Goal: Task Accomplishment & Management: Manage account settings

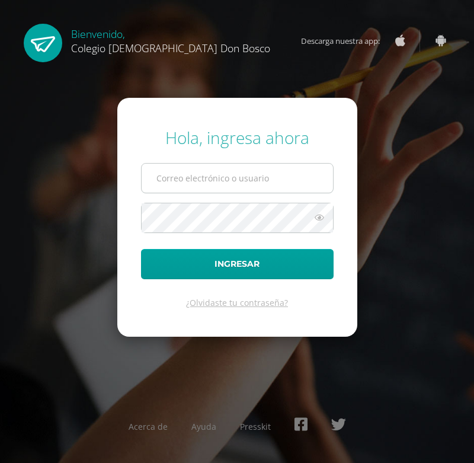
click at [247, 180] on input "text" at bounding box center [237, 178] width 191 height 29
type input "[PERSON_NAME][EMAIL_ADDRESS][DOMAIN_NAME]"
click at [141, 249] on button "Ingresar" at bounding box center [237, 264] width 193 height 30
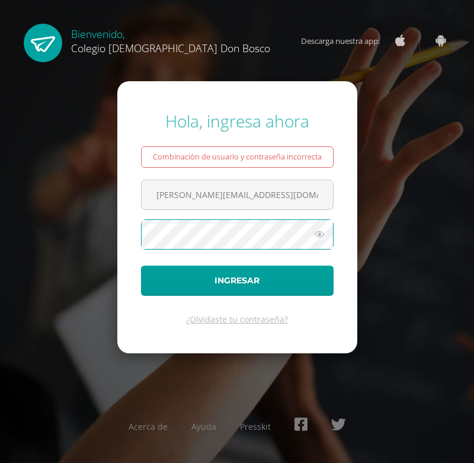
click at [141, 266] on button "Ingresar" at bounding box center [237, 281] width 193 height 30
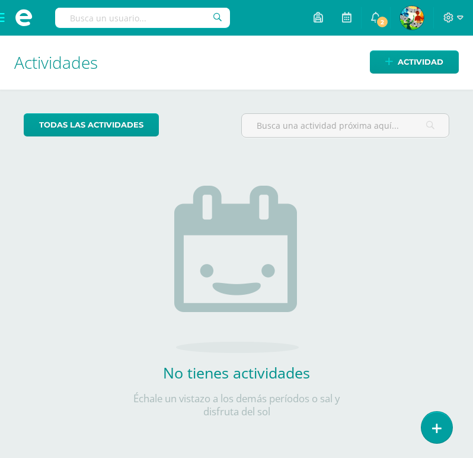
click at [401, 254] on div "todas las Actividades No tienes actividades Échale un vistazo a los demás perío…" at bounding box center [236, 273] width 473 height 366
click at [365, 214] on div "todas las Actividades No tienes actividades Échale un vistazo a los demás perío…" at bounding box center [236, 273] width 473 height 366
click at [1, 17] on span at bounding box center [23, 18] width 47 height 36
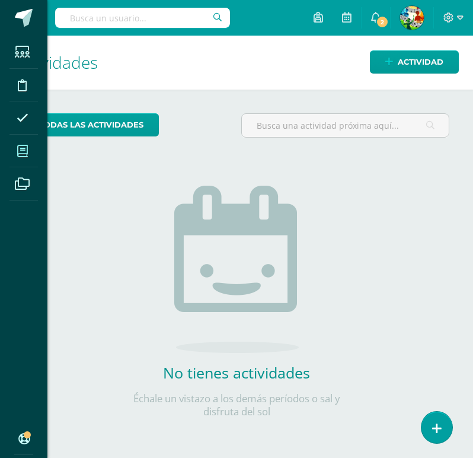
click at [21, 149] on icon at bounding box center [22, 151] width 11 height 12
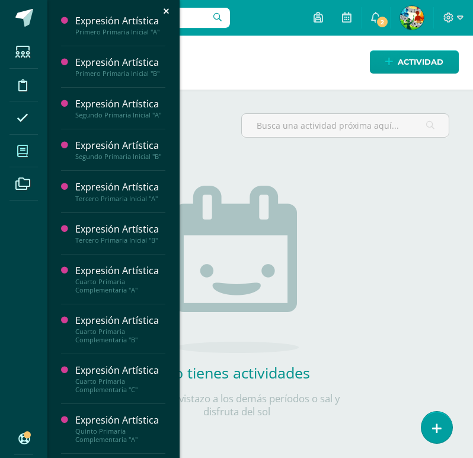
click at [22, 146] on icon at bounding box center [22, 151] width 11 height 12
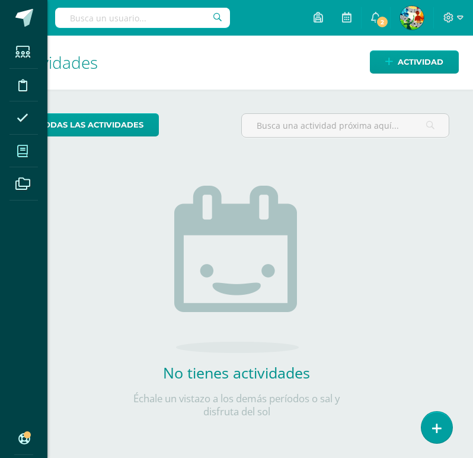
click at [27, 156] on icon at bounding box center [22, 151] width 11 height 12
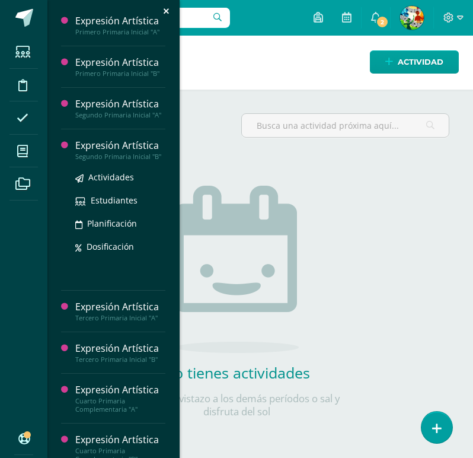
scroll to position [178, 0]
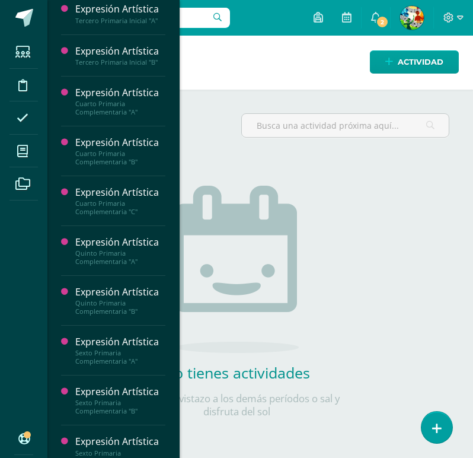
click at [404, 181] on div "Estudiantes Disciplina Asistencia Mis cursos Archivos Soporte Ayuda Reportar un…" at bounding box center [236, 229] width 473 height 458
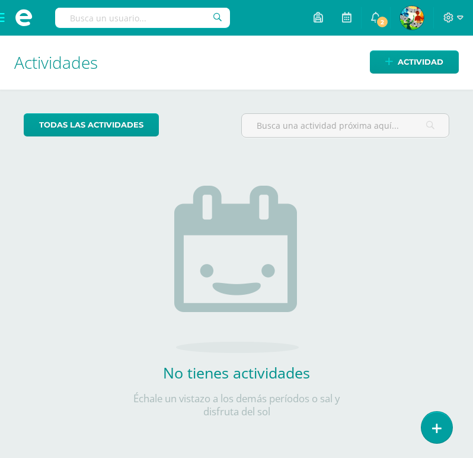
click at [5, 18] on span at bounding box center [23, 18] width 47 height 36
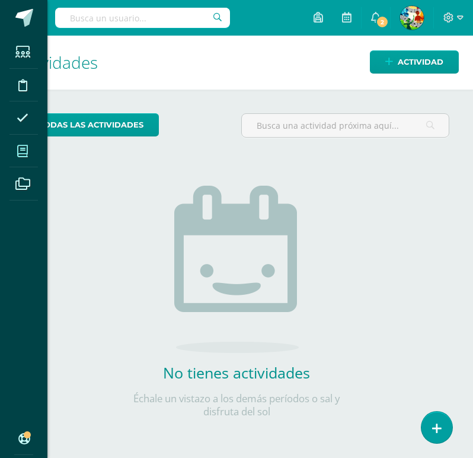
click at [25, 149] on icon at bounding box center [22, 151] width 11 height 12
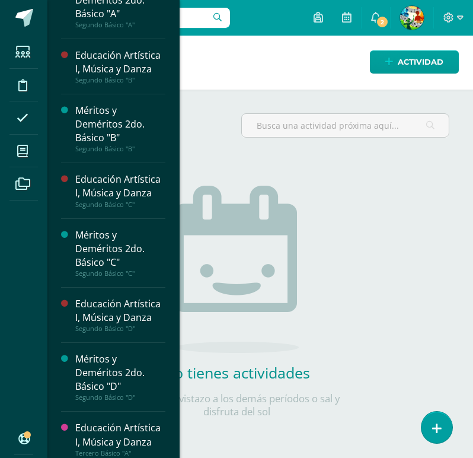
scroll to position [1419, 0]
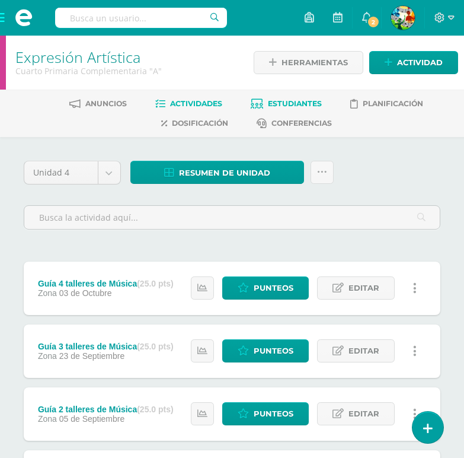
click at [284, 104] on span "Estudiantes" at bounding box center [295, 103] width 54 height 9
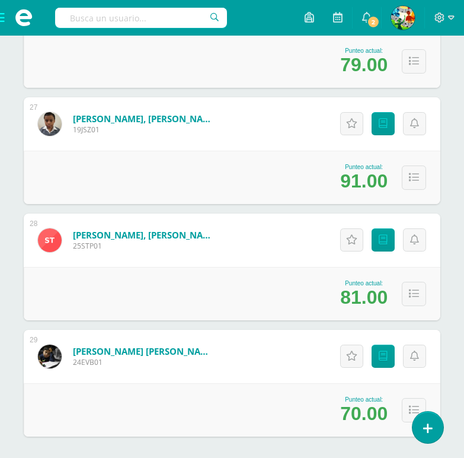
scroll to position [3259, 0]
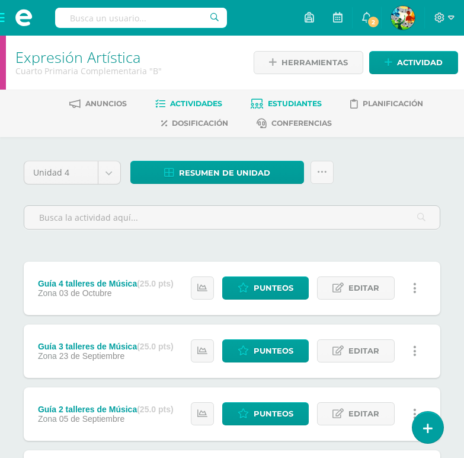
click at [286, 102] on span "Estudiantes" at bounding box center [295, 103] width 54 height 9
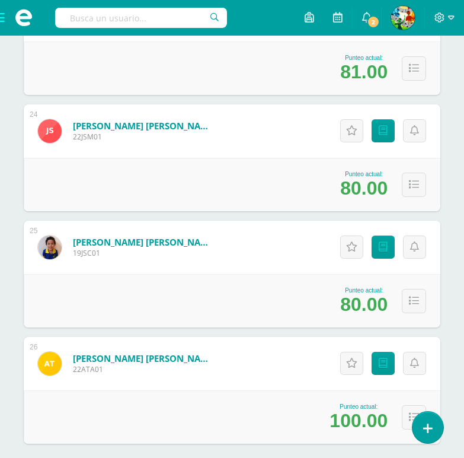
scroll to position [2910, 0]
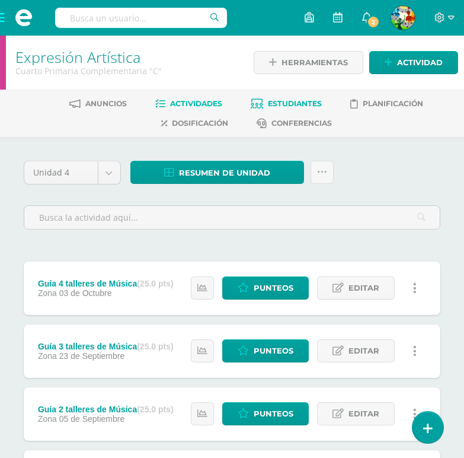
click at [290, 95] on link "Estudiantes" at bounding box center [286, 103] width 71 height 19
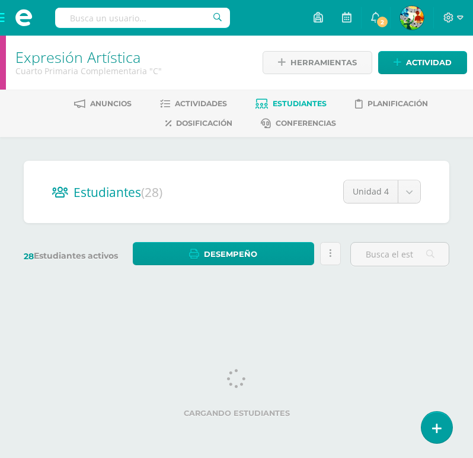
click at [457, 184] on div "Estudiantes (28) Unidad 4 Unidad 1 Unidad 4 Unidad 3 Unidad 2 28 Estudiantes ac…" at bounding box center [236, 219] width 473 height 164
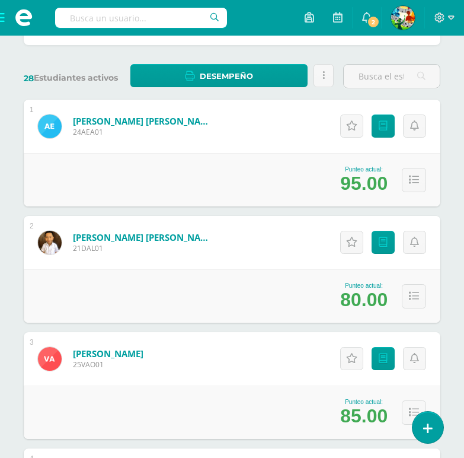
scroll to position [237, 0]
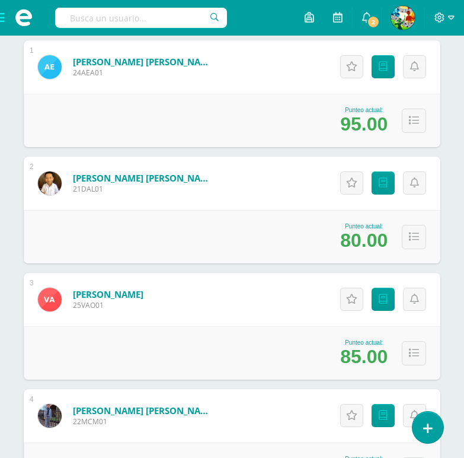
click at [301, 231] on div "Punteo actual: 80.00" at bounding box center [232, 236] width 417 height 53
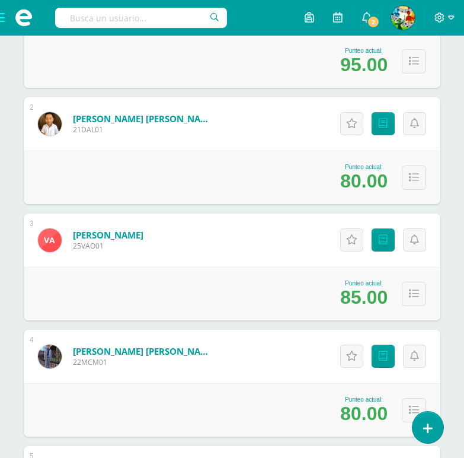
scroll to position [356, 0]
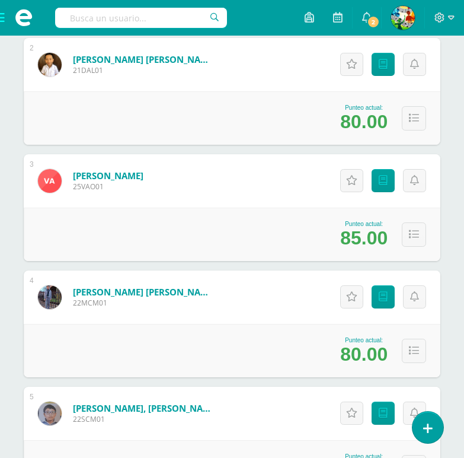
click at [261, 351] on div "Punteo actual: 80.00" at bounding box center [232, 350] width 417 height 53
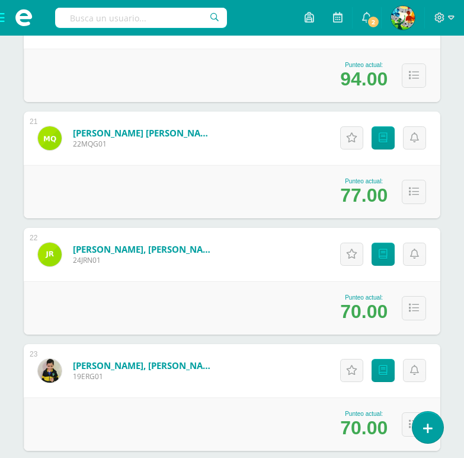
scroll to position [2549, 0]
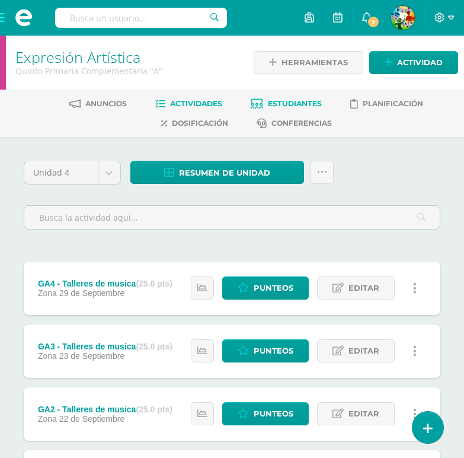
click at [261, 98] on link "Estudiantes" at bounding box center [286, 103] width 71 height 19
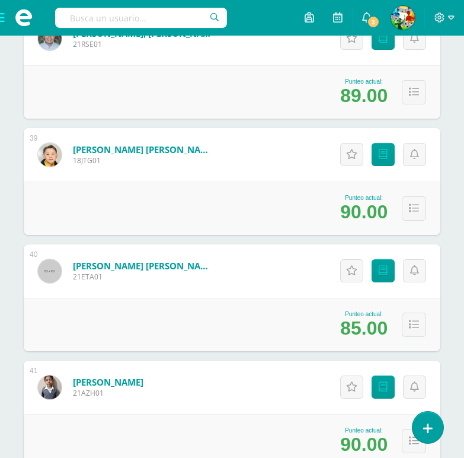
scroll to position [4624, 0]
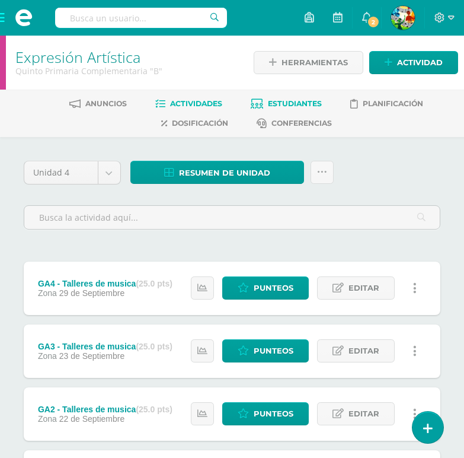
click at [290, 96] on link "Estudiantes" at bounding box center [286, 103] width 71 height 19
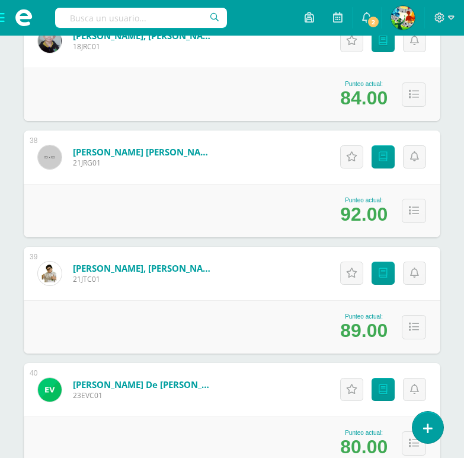
scroll to position [4547, 0]
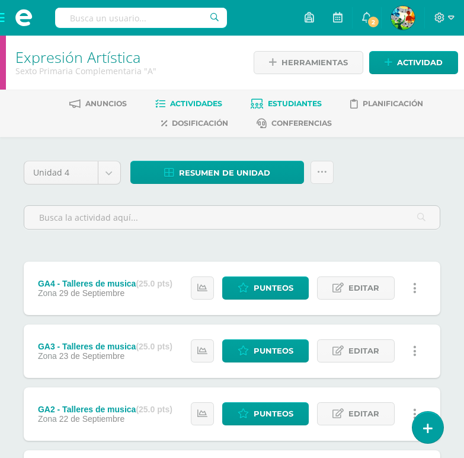
click at [283, 103] on span "Estudiantes" at bounding box center [295, 103] width 54 height 9
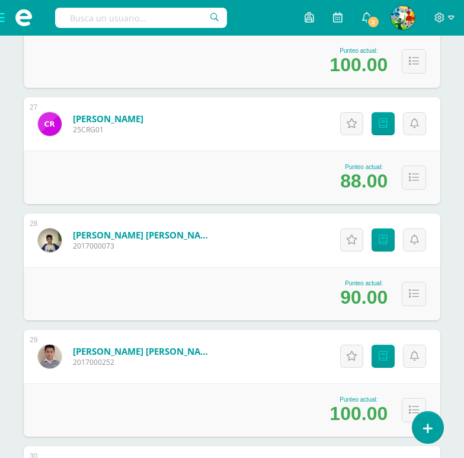
scroll to position [3260, 0]
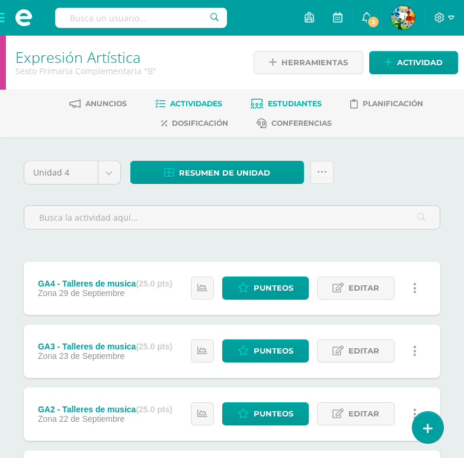
click at [278, 101] on span "Estudiantes" at bounding box center [295, 103] width 54 height 9
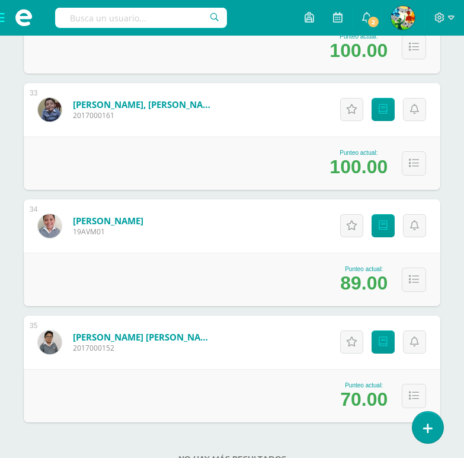
scroll to position [3956, 0]
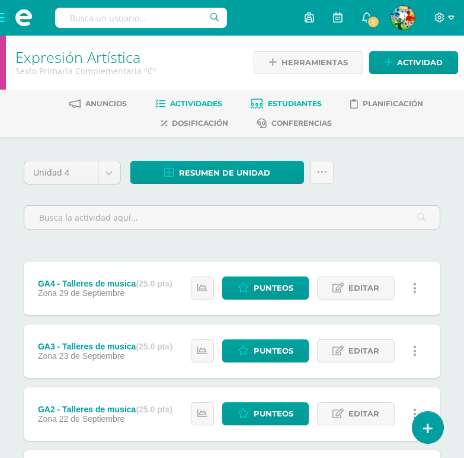
click at [284, 107] on span "Estudiantes" at bounding box center [295, 103] width 54 height 9
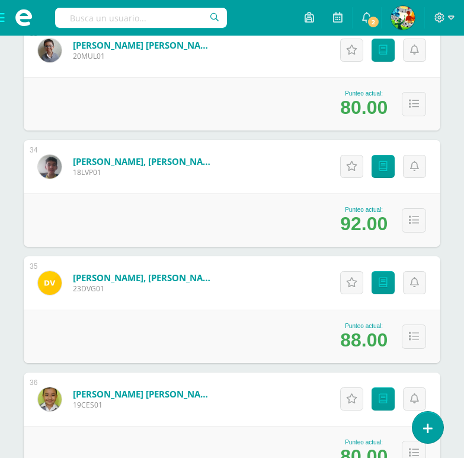
scroll to position [4031, 0]
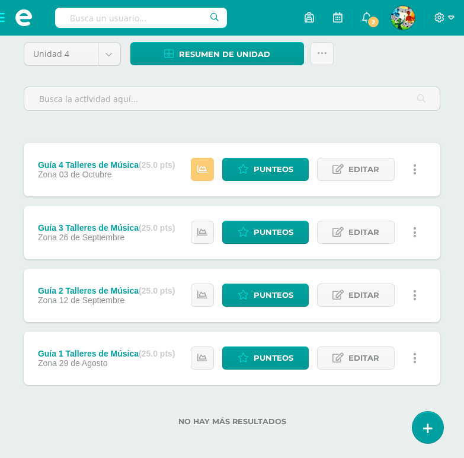
scroll to position [124, 0]
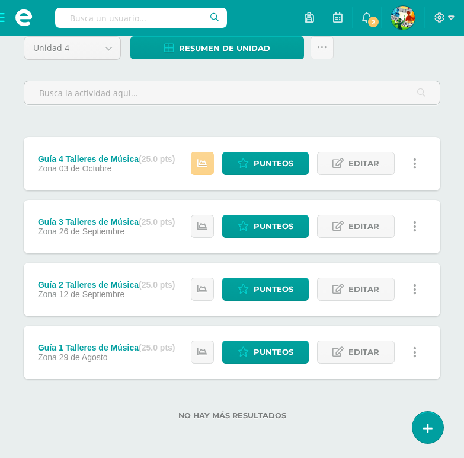
click at [209, 158] on link at bounding box center [202, 163] width 23 height 23
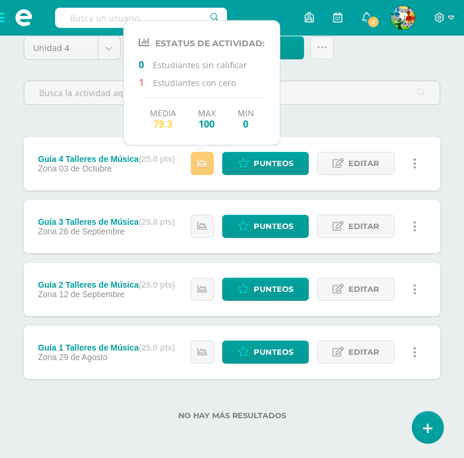
click at [302, 122] on div "Unidad 4 Unidad 1 Unidad 2 Unidad 3 Unidad 4 Resumen de unidad Descargar como H…" at bounding box center [232, 235] width 426 height 398
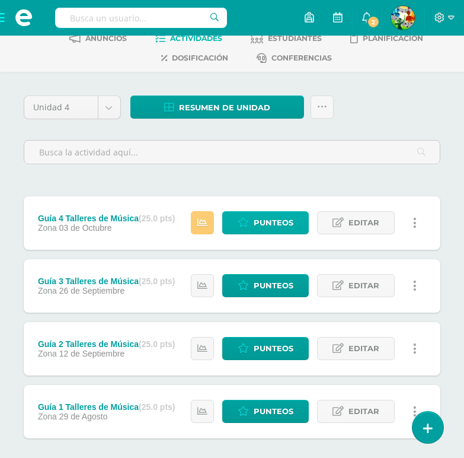
scroll to position [6, 0]
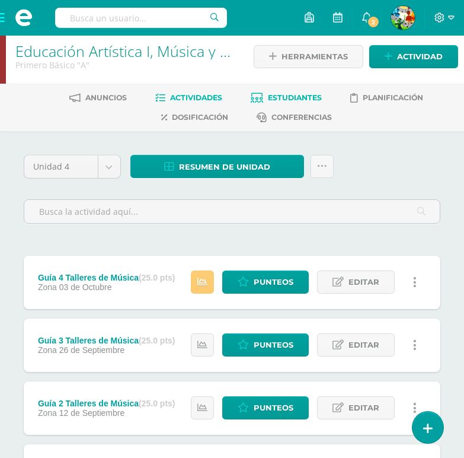
click at [309, 98] on span "Estudiantes" at bounding box center [295, 97] width 54 height 9
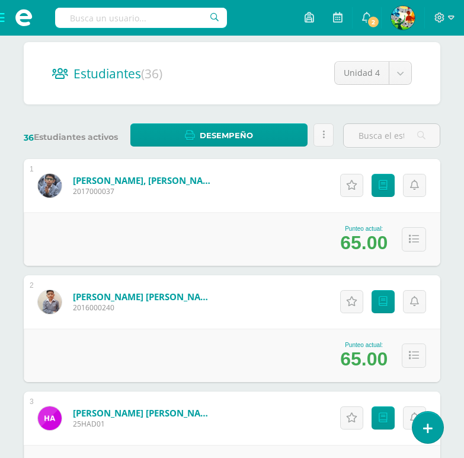
scroll to position [59, 0]
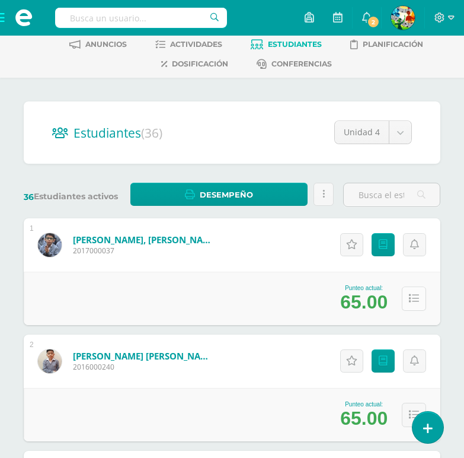
click at [414, 299] on icon at bounding box center [414, 298] width 10 height 10
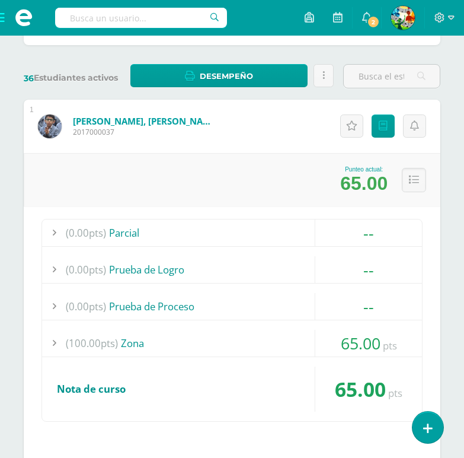
scroll to position [119, 0]
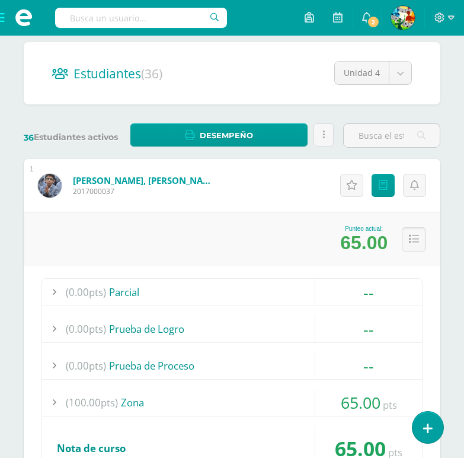
click at [137, 184] on link "Alvarado Fuentes, Josué Gabriel" at bounding box center [144, 180] width 142 height 12
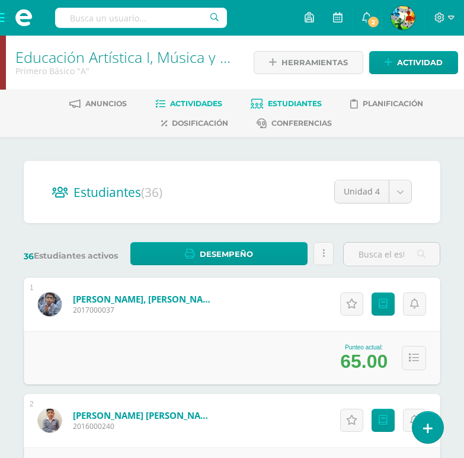
click at [198, 106] on span "Actividades" at bounding box center [196, 103] width 52 height 9
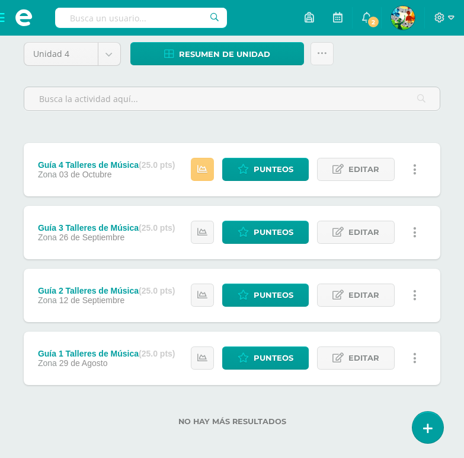
scroll to position [124, 0]
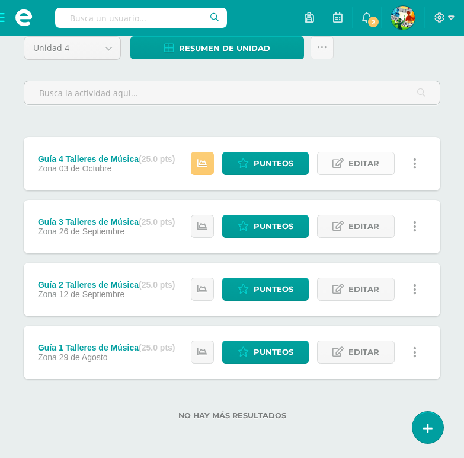
click at [340, 160] on icon at bounding box center [338, 163] width 11 height 10
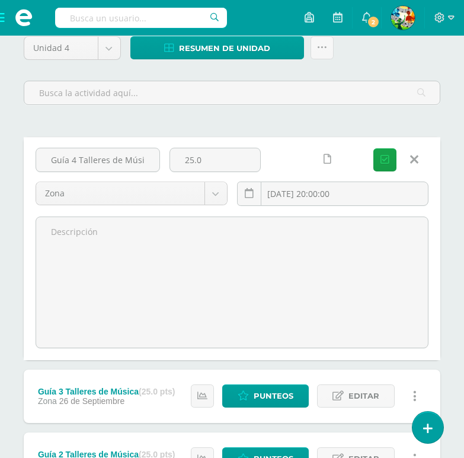
click at [429, 122] on div "Unidad 4 Unidad 1 Unidad 2 Unidad 3 Unidad 4 Resumen de unidad Descargar como H…" at bounding box center [232, 319] width 426 height 567
click at [421, 162] on link at bounding box center [414, 159] width 30 height 23
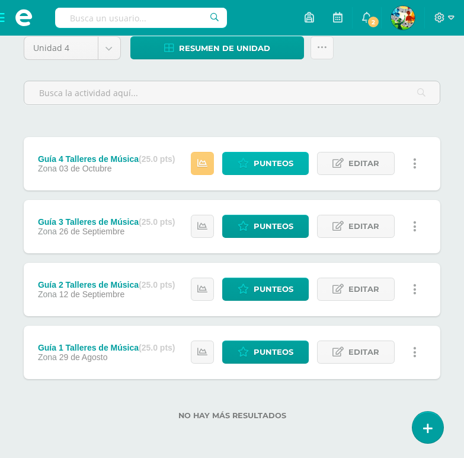
click at [266, 166] on span "Punteos" at bounding box center [274, 163] width 40 height 22
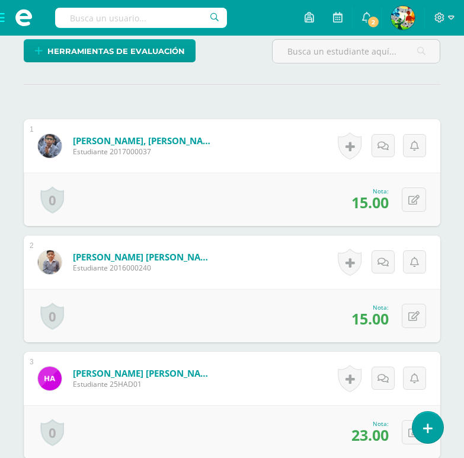
scroll to position [372, 0]
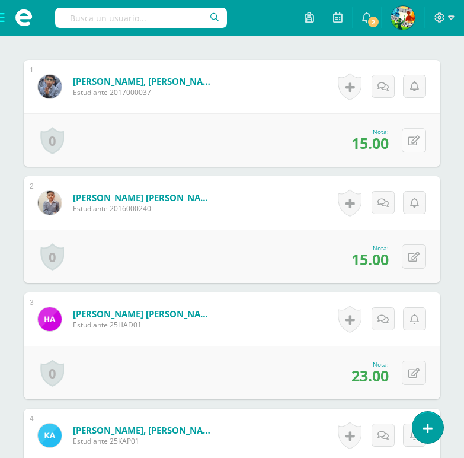
click at [411, 152] on button at bounding box center [414, 140] width 24 height 24
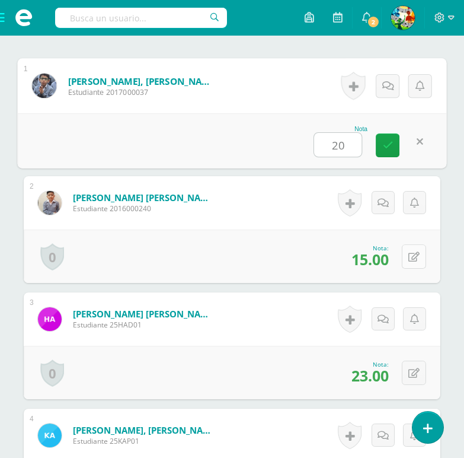
type input "20"
click at [409, 269] on button at bounding box center [414, 256] width 24 height 24
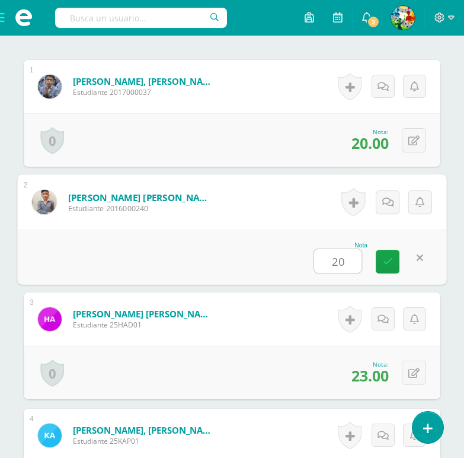
type input "20"
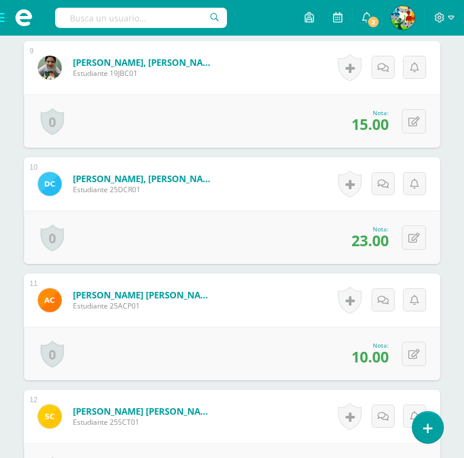
scroll to position [1498, 0]
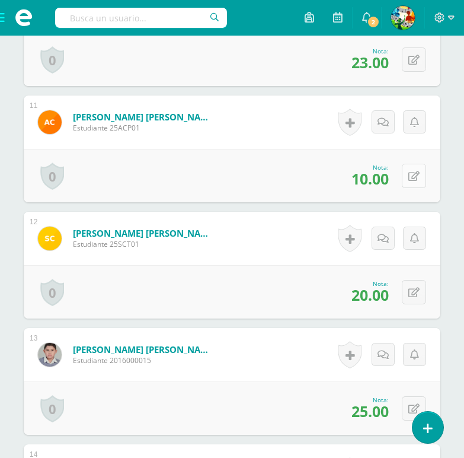
click at [408, 188] on button at bounding box center [414, 176] width 24 height 24
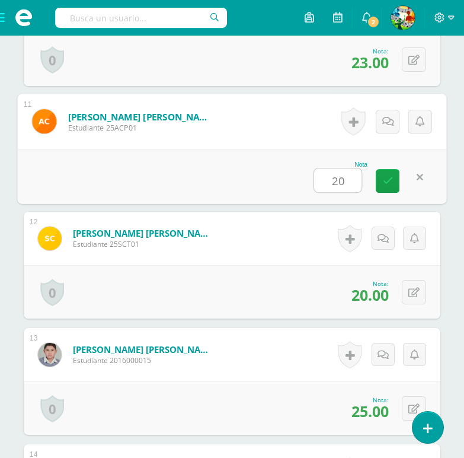
type input "20"
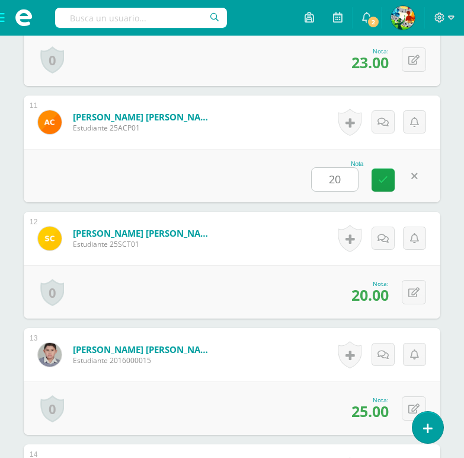
click at [269, 235] on form "Capriel Tobar, Sofía Alejandra Estudiante 25SCT01 Nota 20.00 0 Logros Logros ob…" at bounding box center [232, 238] width 417 height 53
click at [251, 284] on div "0 Logros Logros obtenidos Aún no hay logros agregados Nota: 20.00" at bounding box center [232, 291] width 417 height 53
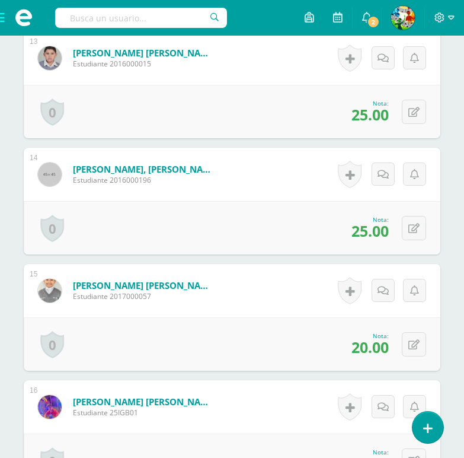
scroll to position [1854, 0]
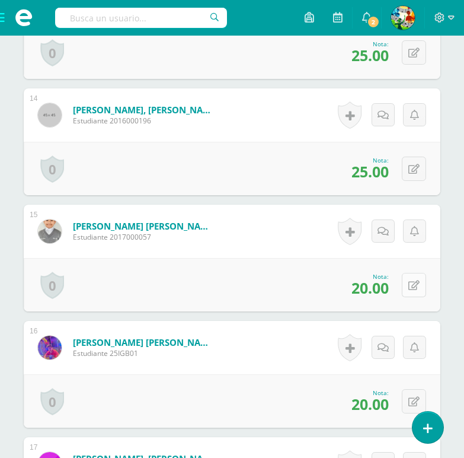
click at [421, 297] on button at bounding box center [414, 285] width 24 height 24
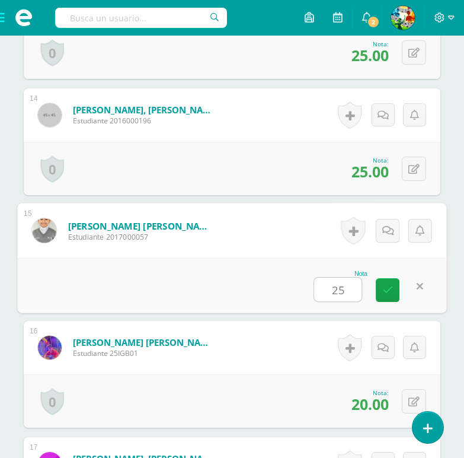
type input "25"
click at [197, 283] on div "Nota 25" at bounding box center [231, 285] width 429 height 55
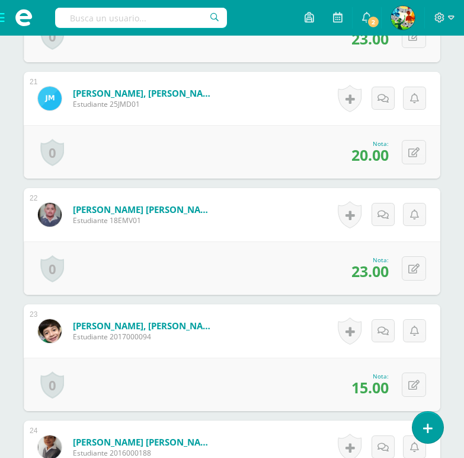
scroll to position [2802, 0]
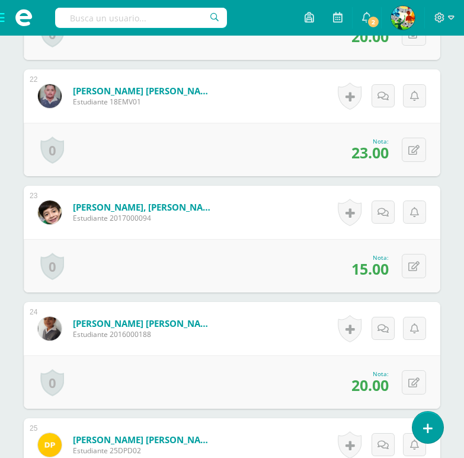
click at [408, 277] on button at bounding box center [414, 266] width 24 height 24
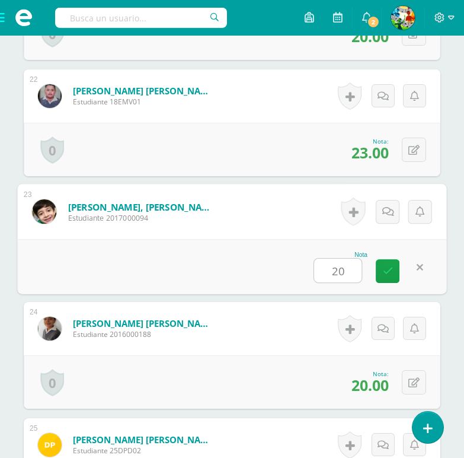
type input "20"
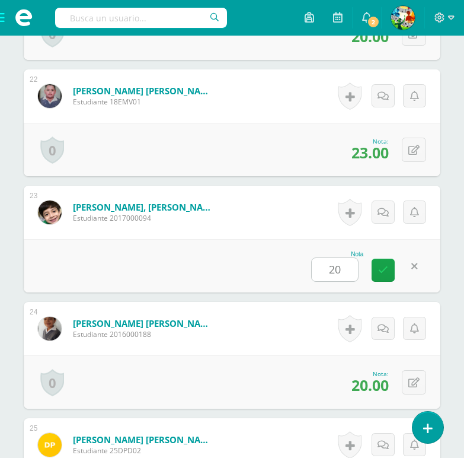
click at [252, 279] on div "Nota 20" at bounding box center [232, 265] width 417 height 53
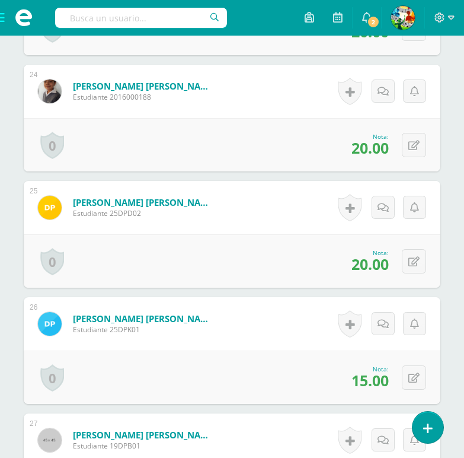
scroll to position [3099, 0]
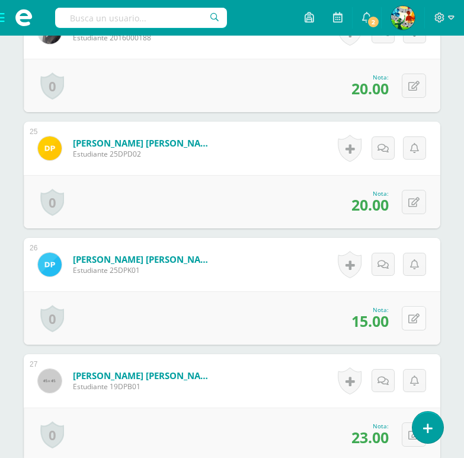
click at [416, 324] on icon at bounding box center [413, 319] width 11 height 10
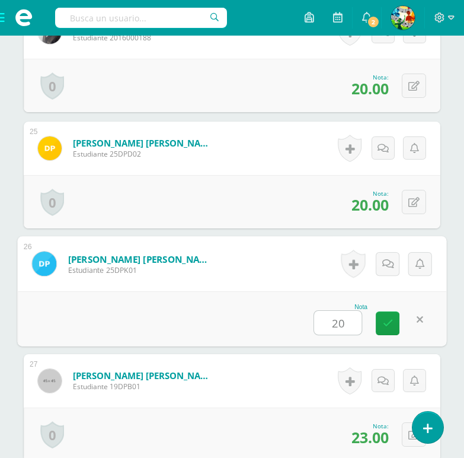
type input "20"
click at [257, 319] on div "Nota 20" at bounding box center [231, 318] width 429 height 55
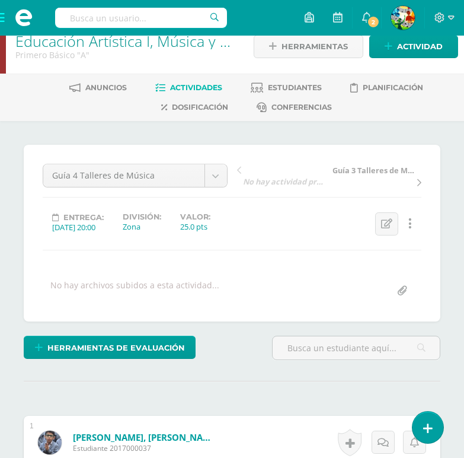
scroll to position [0, 0]
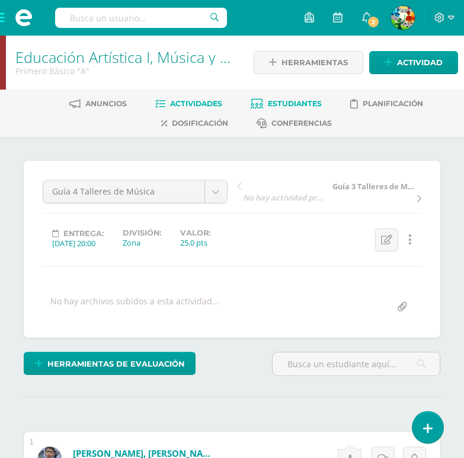
click at [288, 98] on link "Estudiantes" at bounding box center [286, 103] width 71 height 19
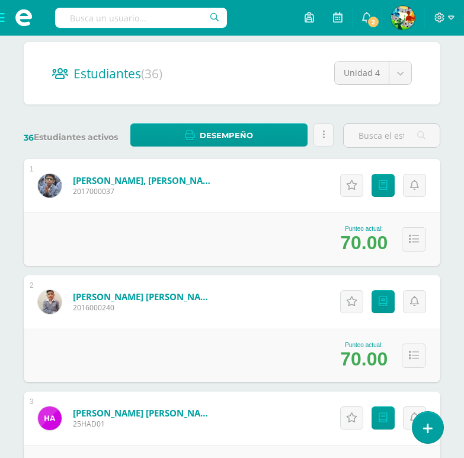
scroll to position [178, 0]
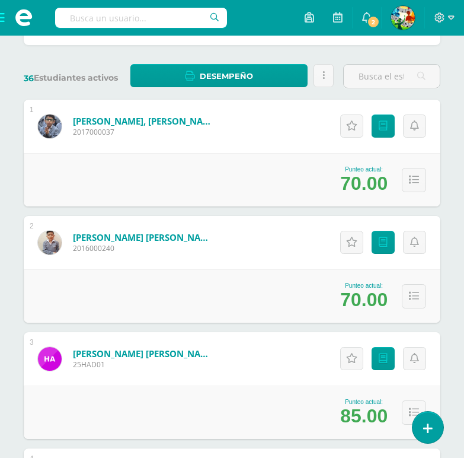
click at [277, 296] on div "Punteo actual: 70.00" at bounding box center [232, 295] width 417 height 53
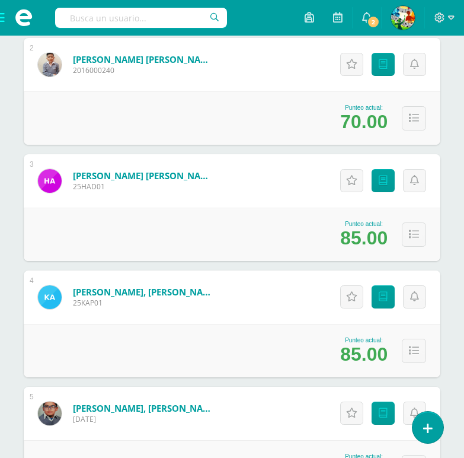
click at [254, 312] on div "4 Arévalo Prado, Kevin Alexander 25KAP01 Punteo actual: 85.00 Actitudinales Pun…" at bounding box center [232, 323] width 417 height 107
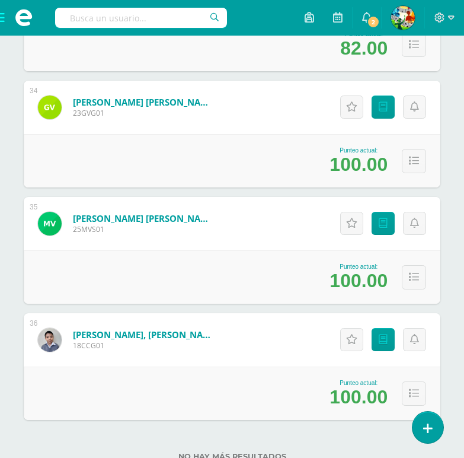
scroll to position [4072, 0]
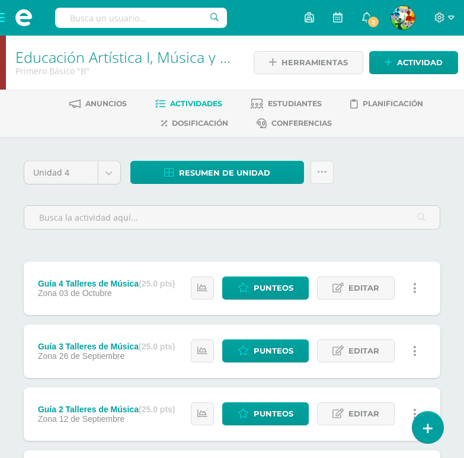
click at [15, 253] on div "Unidad 4 Unidad 1 Unidad 2 Unidad 3 Unidad 4 Resumen de unidad Descargar como H…" at bounding box center [232, 359] width 464 height 445
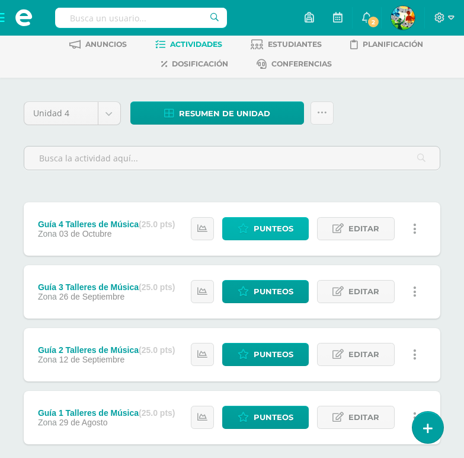
click at [246, 225] on icon at bounding box center [243, 228] width 11 height 10
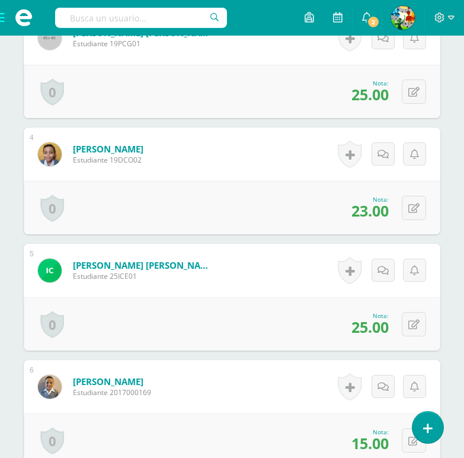
scroll to position [712, 0]
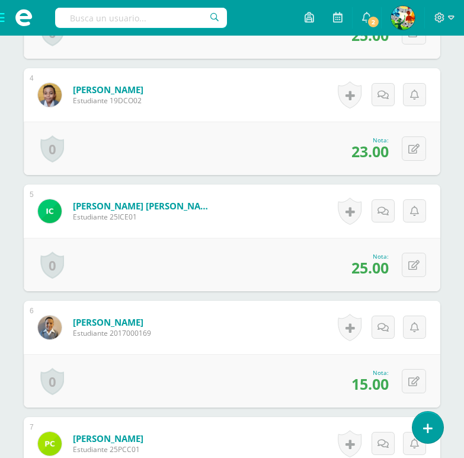
click at [165, 354] on div "[PERSON_NAME] Estudiante 2017000169" at bounding box center [95, 327] width 142 height 53
click at [412, 393] on button at bounding box center [414, 381] width 24 height 24
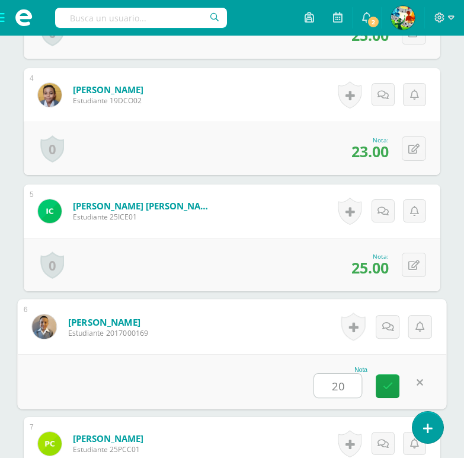
type input "20"
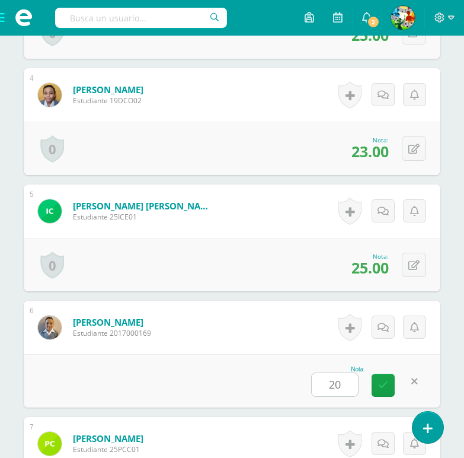
click at [244, 382] on div "Nota 20" at bounding box center [232, 380] width 417 height 53
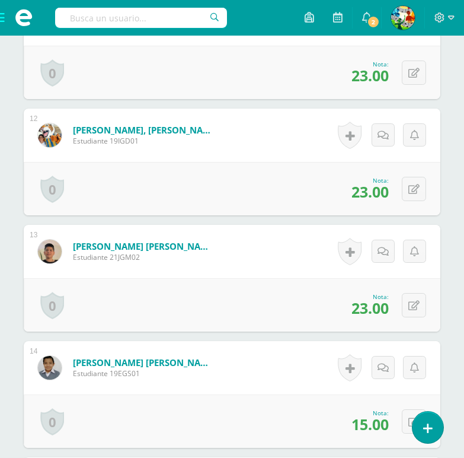
scroll to position [1660, 0]
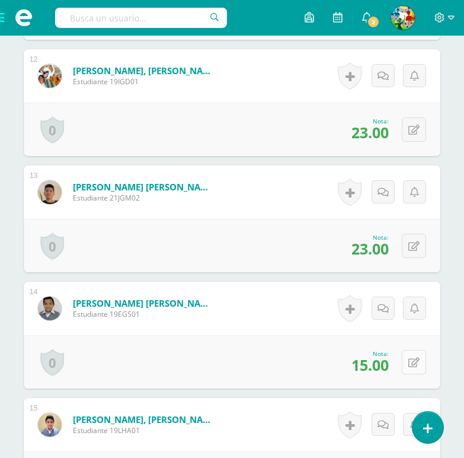
click at [417, 368] on icon at bounding box center [413, 362] width 11 height 10
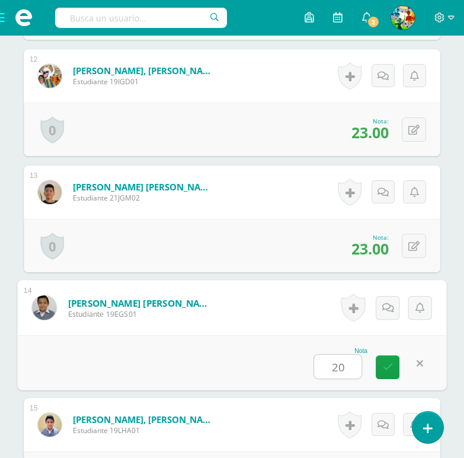
type input "20"
click at [177, 388] on div "Nota 20" at bounding box center [231, 362] width 429 height 55
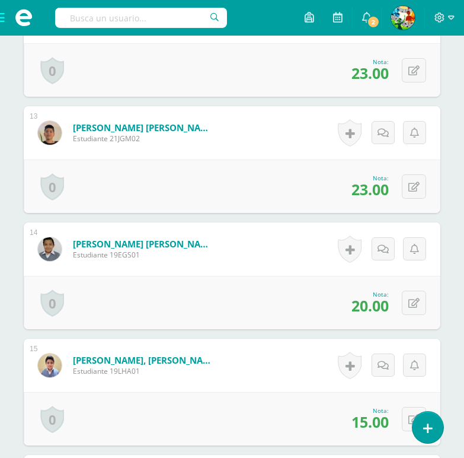
scroll to position [1779, 0]
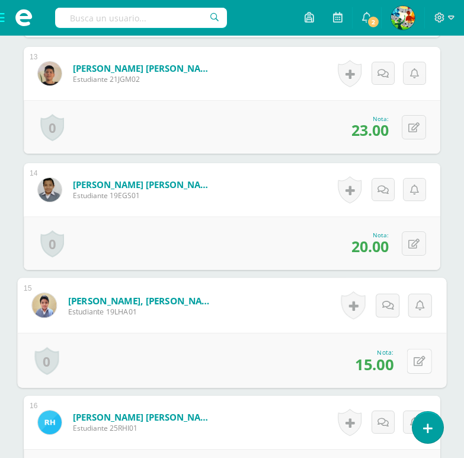
click at [420, 372] on button at bounding box center [419, 360] width 25 height 25
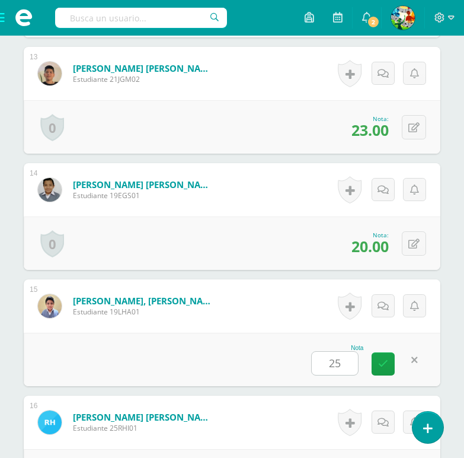
click at [172, 365] on div "Nota 25" at bounding box center [232, 359] width 417 height 53
click at [405, 377] on div "0 Logros Logros obtenidos Aún no hay logros agregados Nota: 25.00" at bounding box center [232, 359] width 417 height 53
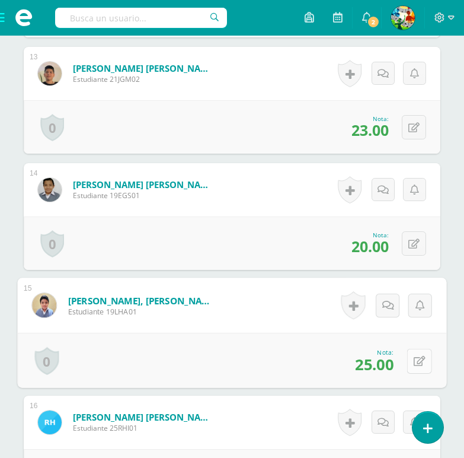
click at [419, 366] on icon at bounding box center [420, 361] width 12 height 10
type input "20"
click at [227, 364] on div "Nota 20" at bounding box center [231, 360] width 429 height 55
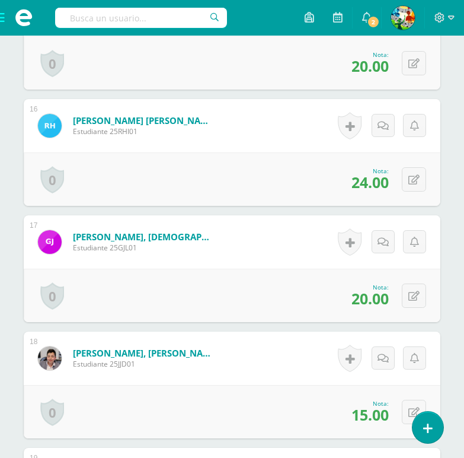
scroll to position [2135, 0]
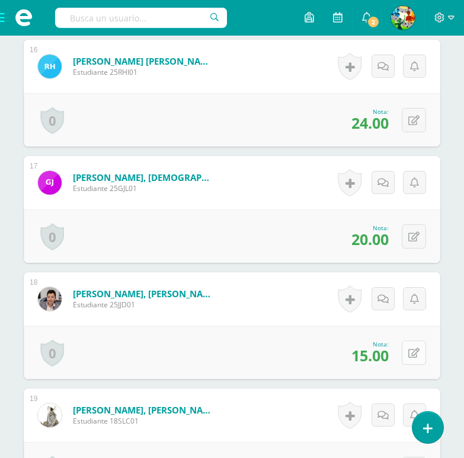
click at [420, 365] on button at bounding box center [414, 352] width 24 height 24
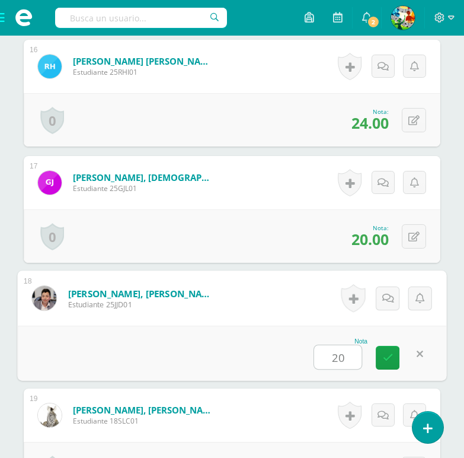
type input "20"
click at [222, 367] on div "Nota 20" at bounding box center [231, 352] width 429 height 55
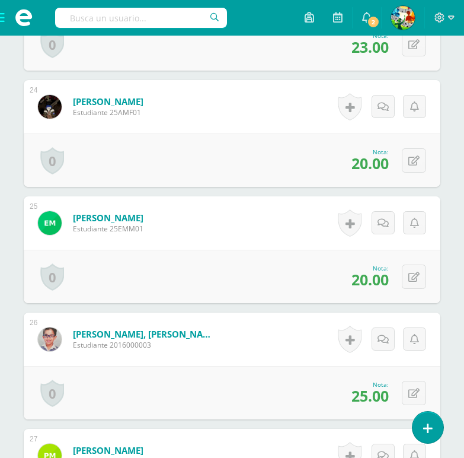
scroll to position [3142, 0]
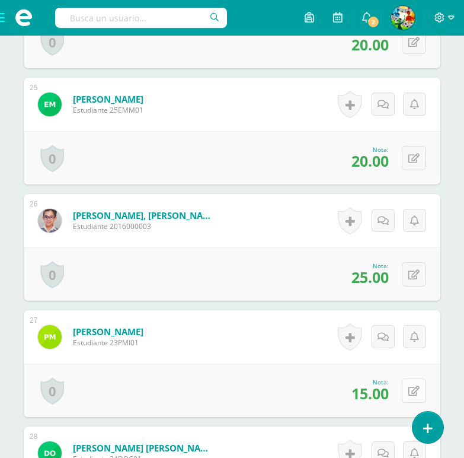
click at [411, 403] on button at bounding box center [414, 390] width 24 height 24
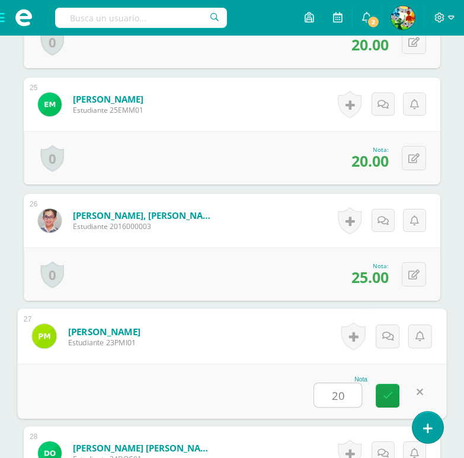
type input "20"
click at [223, 396] on div "Nota 20" at bounding box center [231, 390] width 429 height 55
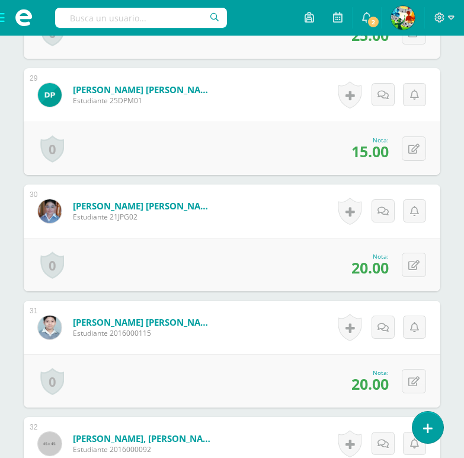
scroll to position [3557, 0]
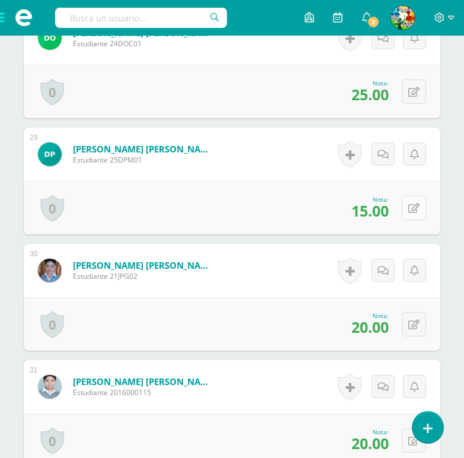
click at [413, 220] on button at bounding box center [414, 208] width 24 height 24
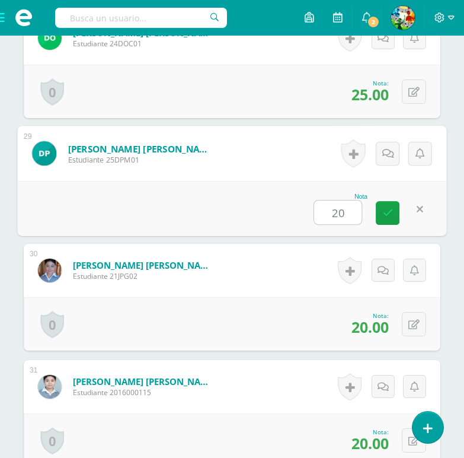
type input "20"
click at [199, 266] on form "Pocol Gómez, Juan Pablo Estudiante 21JPG02 Nota 20.00 0 Logros Logros obtenidos…" at bounding box center [232, 270] width 417 height 53
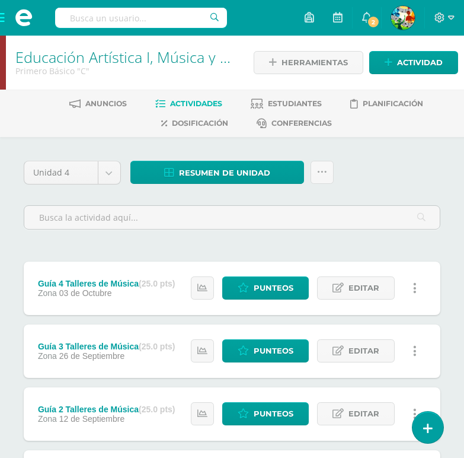
click at [91, 280] on div "Guía 4 Talleres de Música (25.0 pts)" at bounding box center [107, 283] width 138 height 9
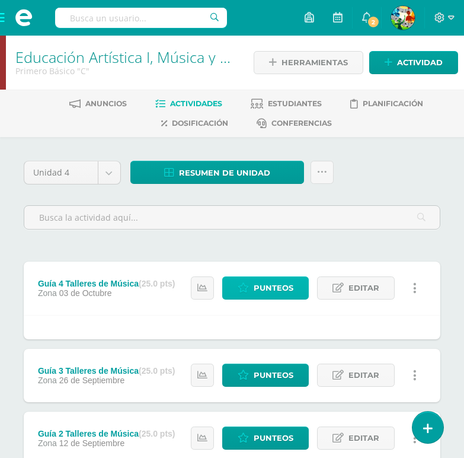
click at [263, 291] on span "Punteos" at bounding box center [274, 288] width 40 height 22
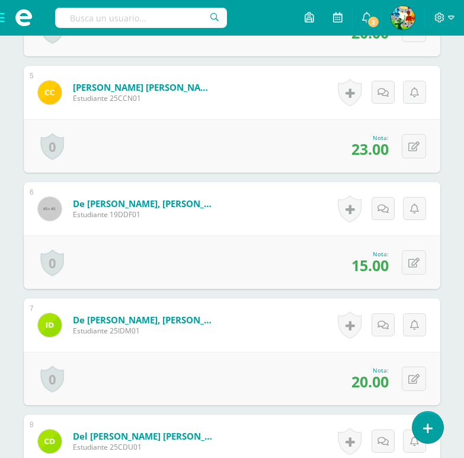
scroll to position [890, 0]
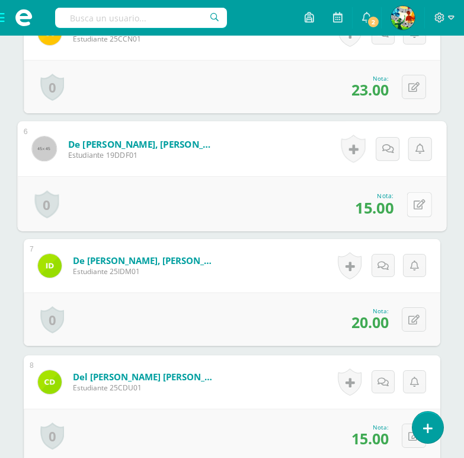
click at [414, 209] on icon at bounding box center [420, 204] width 12 height 10
type input "20"
click at [266, 197] on div "Nota 20" at bounding box center [231, 203] width 429 height 55
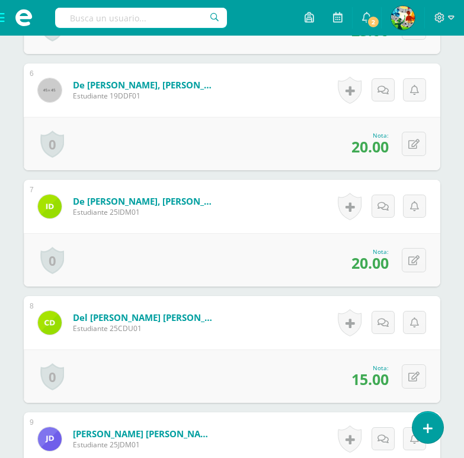
scroll to position [1008, 0]
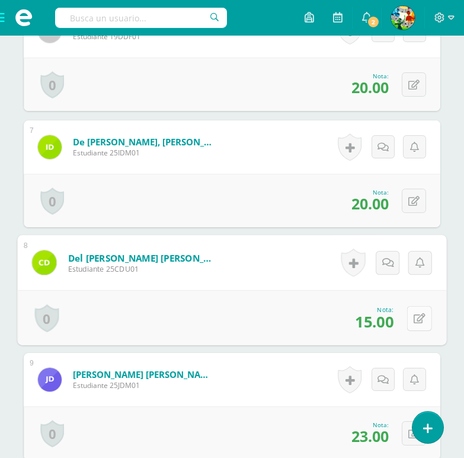
click at [414, 323] on icon at bounding box center [420, 318] width 12 height 10
type input "20"
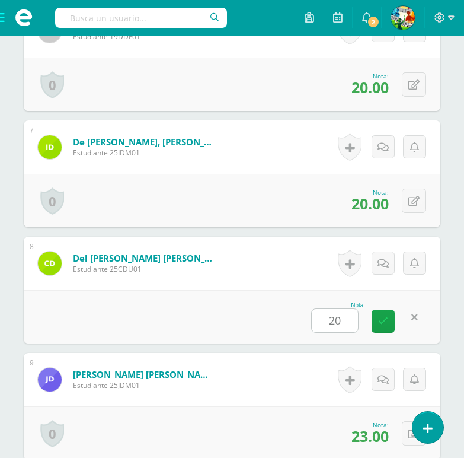
click at [211, 290] on div "del Valle Urizar, César Javier Estudiante 25CDU01" at bounding box center [127, 263] width 206 height 53
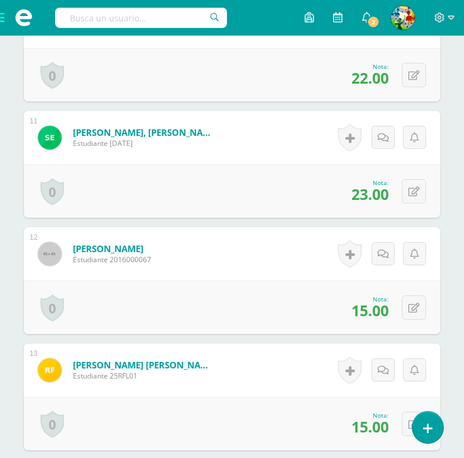
scroll to position [1542, 0]
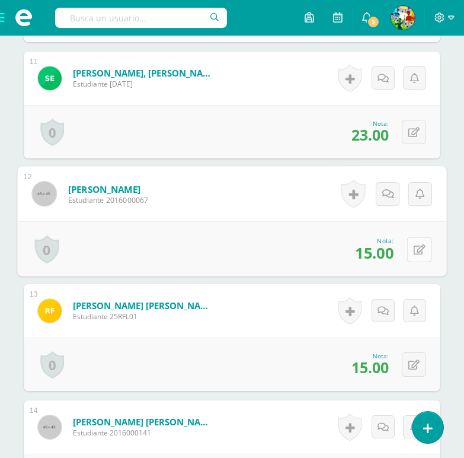
click at [420, 261] on button at bounding box center [419, 249] width 25 height 25
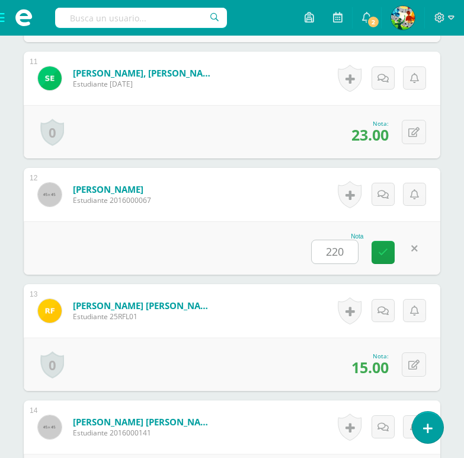
click at [245, 245] on div "Nota 220" at bounding box center [232, 247] width 417 height 53
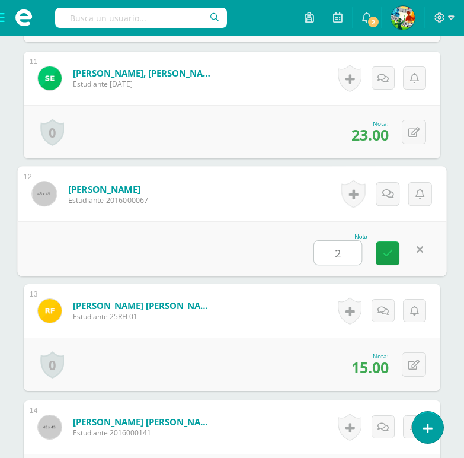
type input "20"
click at [388, 258] on icon at bounding box center [388, 253] width 11 height 10
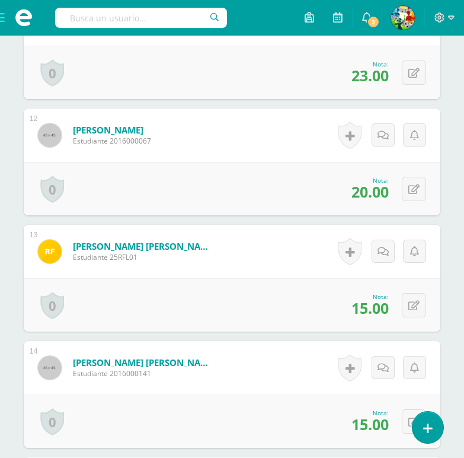
scroll to position [1660, 0]
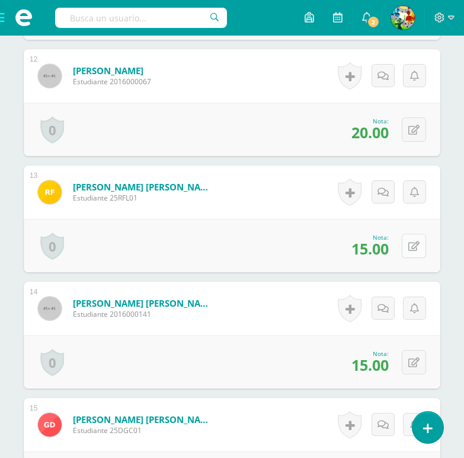
click at [413, 251] on icon at bounding box center [413, 246] width 11 height 10
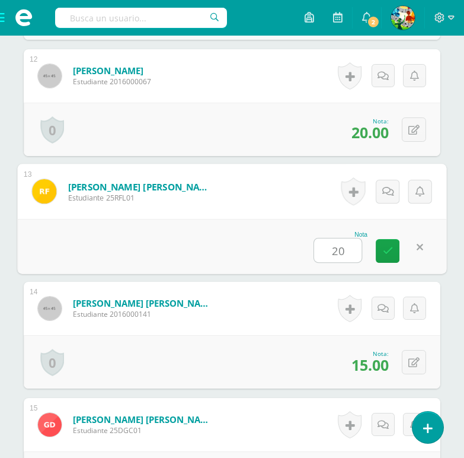
type input "20"
click at [189, 274] on div "Nota 20" at bounding box center [231, 246] width 429 height 55
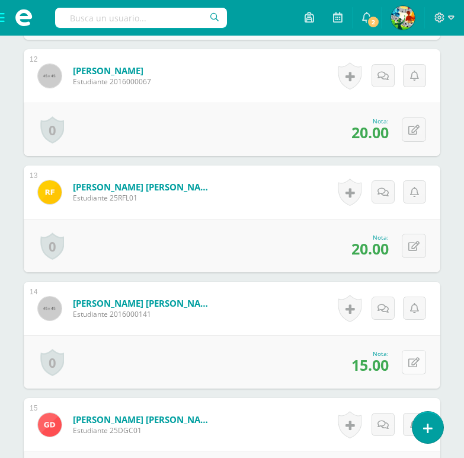
click at [417, 368] on icon at bounding box center [413, 362] width 11 height 10
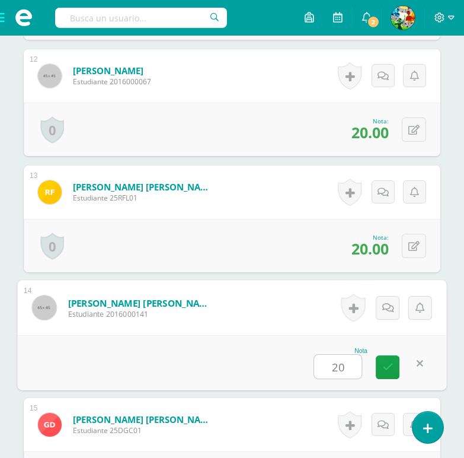
type input "20"
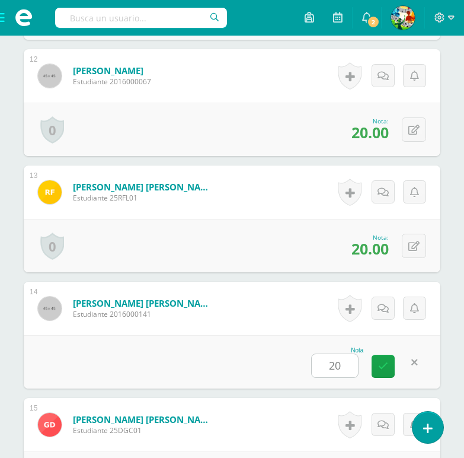
click at [209, 354] on div "Nota 20" at bounding box center [232, 361] width 417 height 53
click at [165, 309] on link "Fuentes Pérez, Byron Otto" at bounding box center [144, 303] width 142 height 12
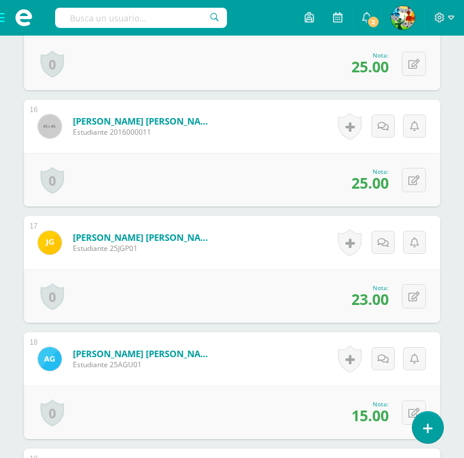
scroll to position [2134, 0]
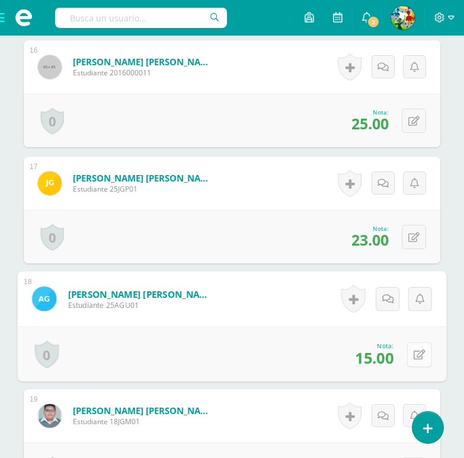
click at [421, 366] on button at bounding box center [419, 353] width 25 height 25
type input "20"
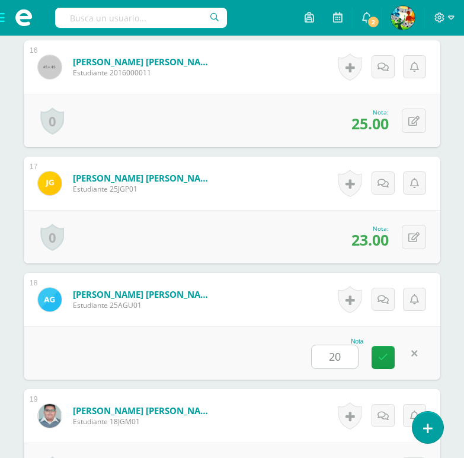
click at [215, 376] on div "Nota 20" at bounding box center [232, 352] width 417 height 53
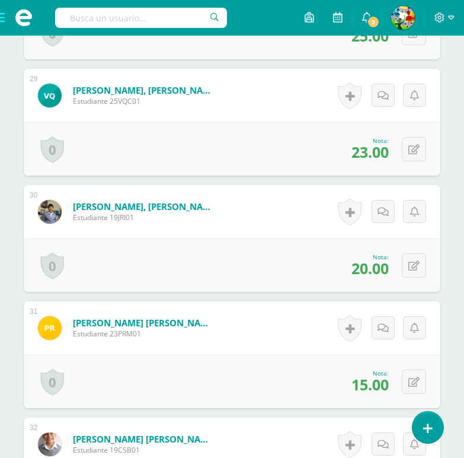
scroll to position [3675, 0]
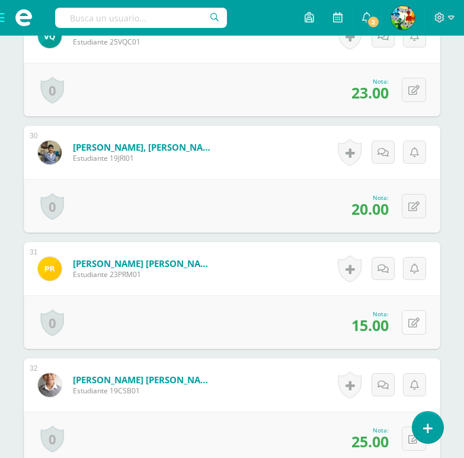
click at [420, 334] on button at bounding box center [414, 322] width 24 height 24
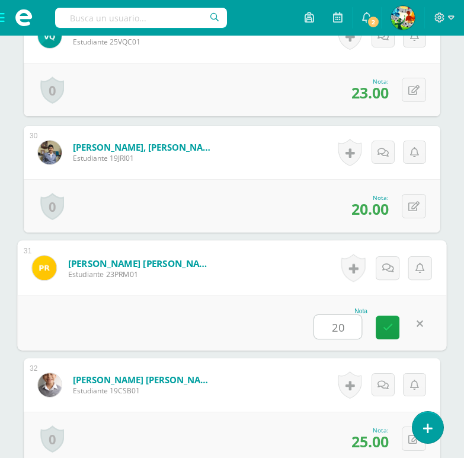
type input "20"
click at [193, 324] on div "Nota 20" at bounding box center [231, 322] width 429 height 55
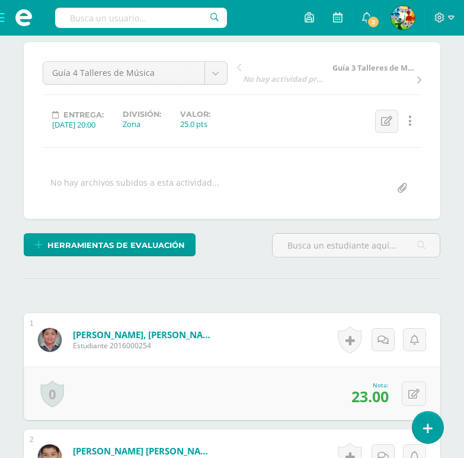
scroll to position [0, 0]
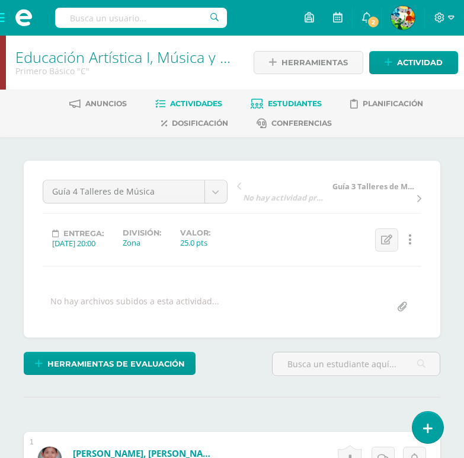
click at [309, 105] on span "Estudiantes" at bounding box center [295, 103] width 54 height 9
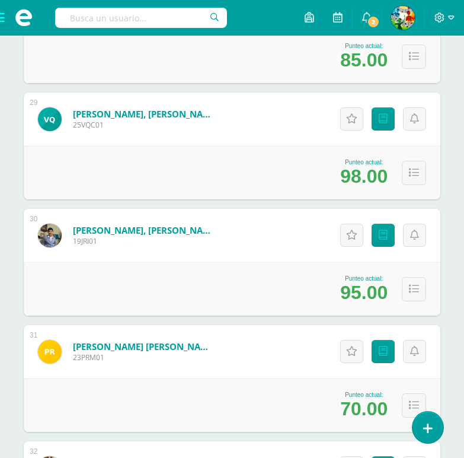
scroll to position [3497, 0]
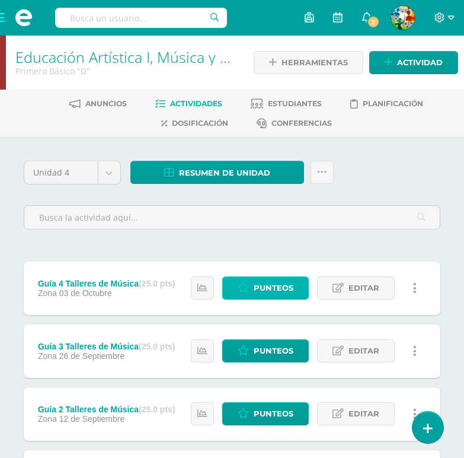
click at [270, 289] on span "Punteos" at bounding box center [274, 288] width 40 height 22
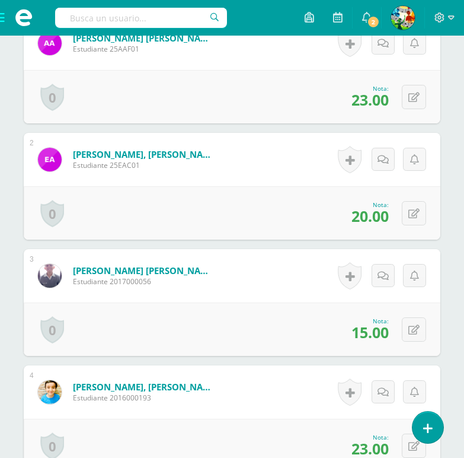
scroll to position [474, 0]
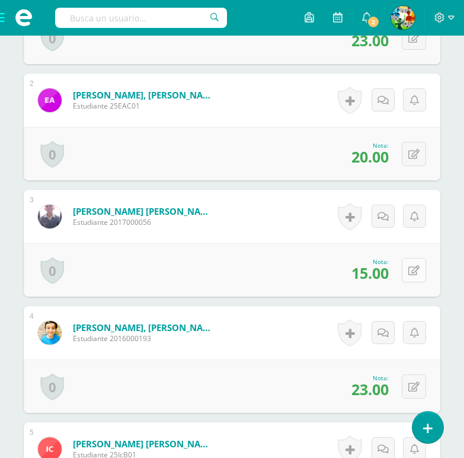
click at [410, 276] on icon at bounding box center [413, 271] width 11 height 10
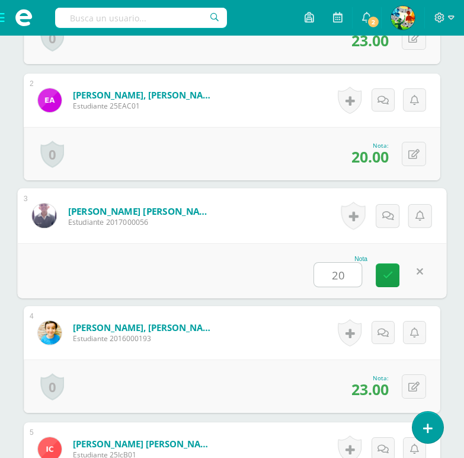
type input "20"
click at [238, 293] on div "Nota 20" at bounding box center [231, 270] width 429 height 55
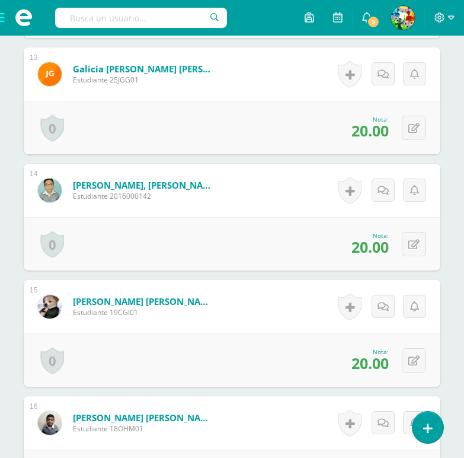
scroll to position [1838, 0]
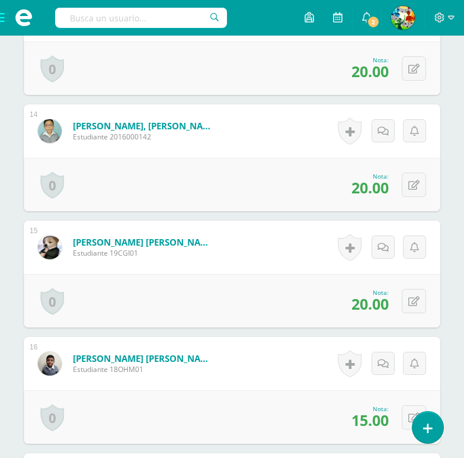
click at [404, 436] on div "0 Logros Logros obtenidos Aún no hay logros agregados Nota: 15.00" at bounding box center [232, 416] width 417 height 53
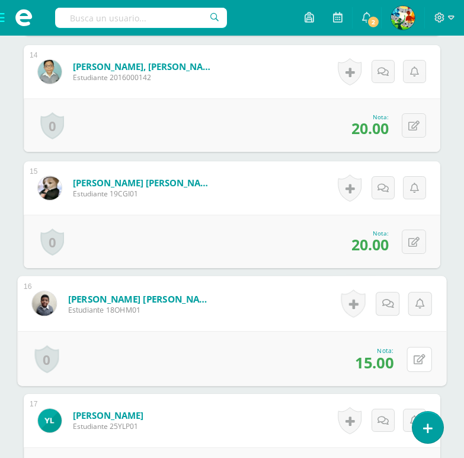
scroll to position [1956, 0]
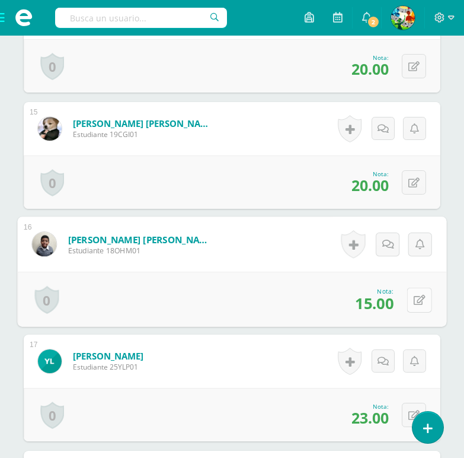
click at [424, 305] on icon at bounding box center [420, 300] width 12 height 10
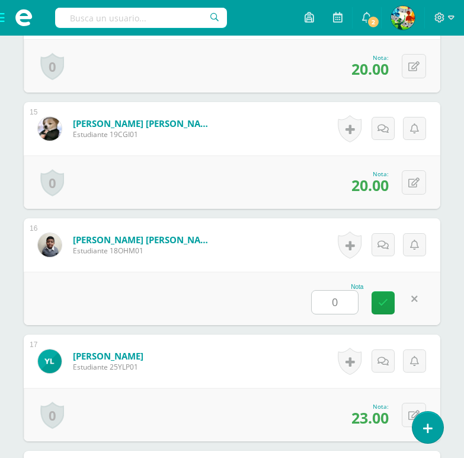
click at [207, 306] on div "Nota 0" at bounding box center [232, 297] width 417 height 53
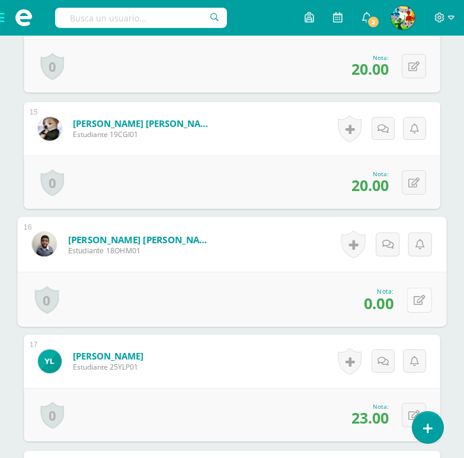
click at [415, 305] on icon at bounding box center [420, 300] width 12 height 10
type input "20"
click at [222, 314] on div "Nota 20" at bounding box center [231, 298] width 429 height 55
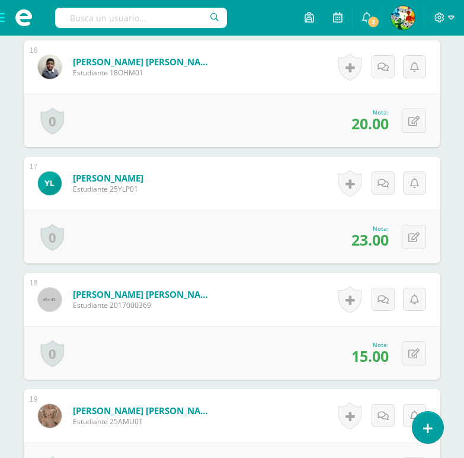
scroll to position [2193, 0]
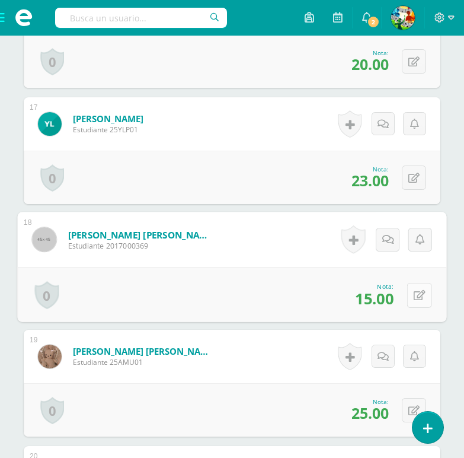
click at [414, 300] on icon at bounding box center [420, 295] width 12 height 10
type input "20"
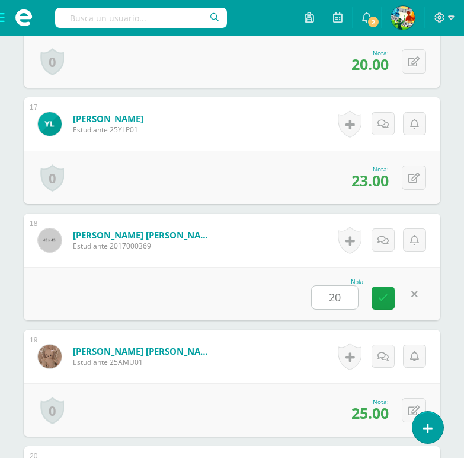
click at [191, 290] on div "Nota 20" at bounding box center [232, 293] width 417 height 53
click at [407, 350] on div "Historial de actividad No hay historial para esta actividad Agregar Comentarios…" at bounding box center [381, 356] width 119 height 53
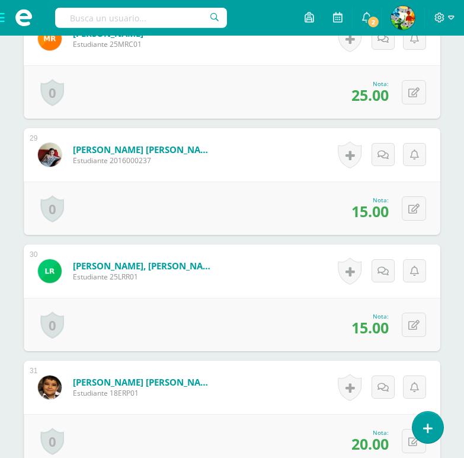
scroll to position [3616, 0]
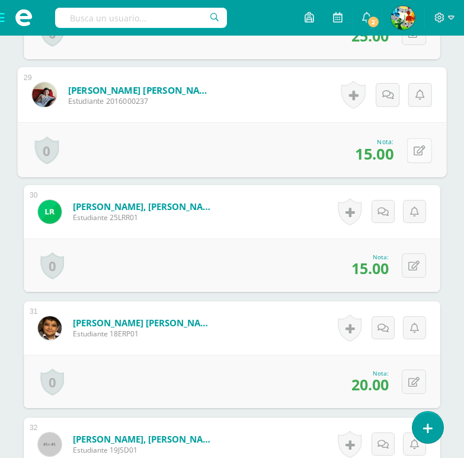
click at [419, 155] on icon at bounding box center [420, 150] width 12 height 10
type input "20"
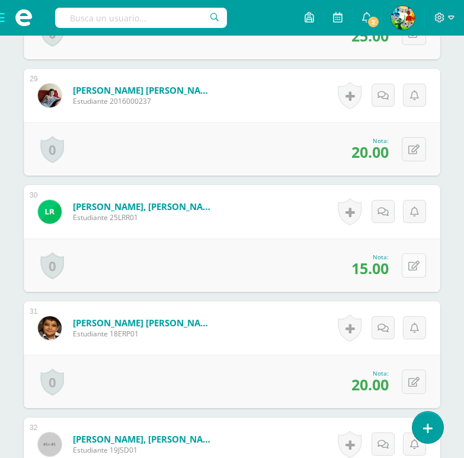
click at [421, 277] on button at bounding box center [414, 265] width 24 height 24
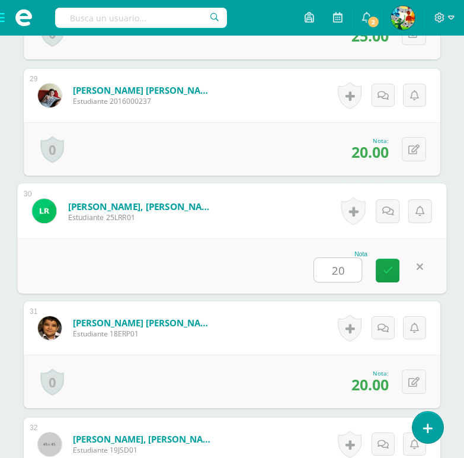
type input "20"
click at [229, 286] on div "Nota 20" at bounding box center [231, 265] width 429 height 55
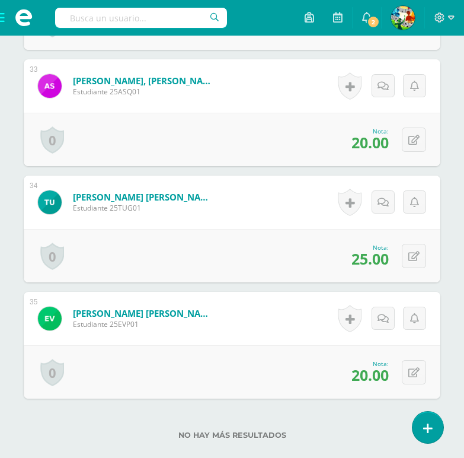
scroll to position [4183, 0]
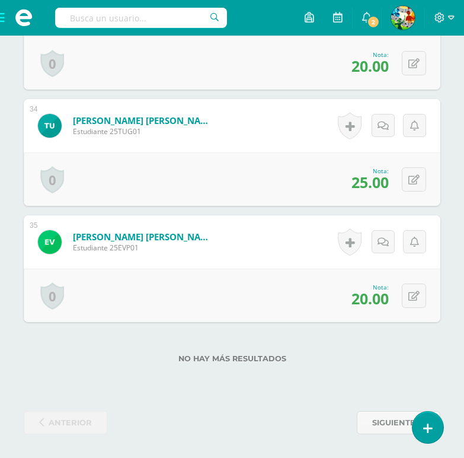
click at [112, 345] on div "No hay más resultados" at bounding box center [232, 349] width 417 height 55
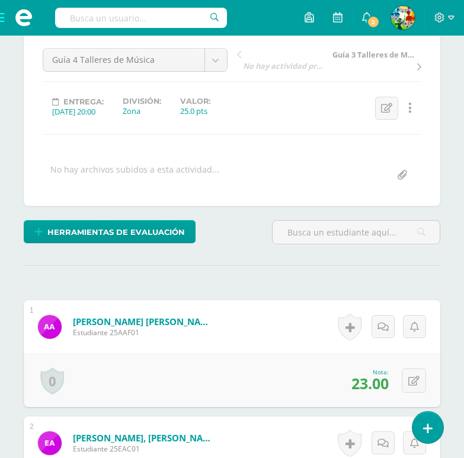
scroll to position [0, 0]
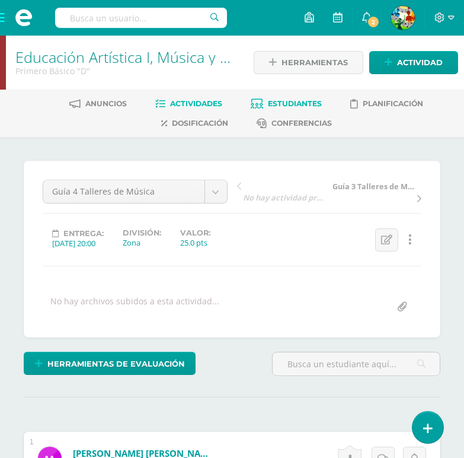
click at [292, 104] on span "Estudiantes" at bounding box center [295, 103] width 54 height 9
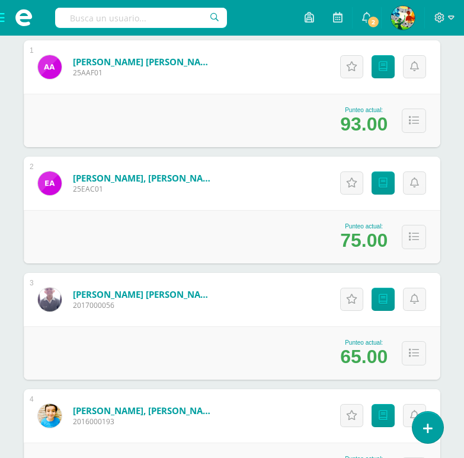
scroll to position [356, 0]
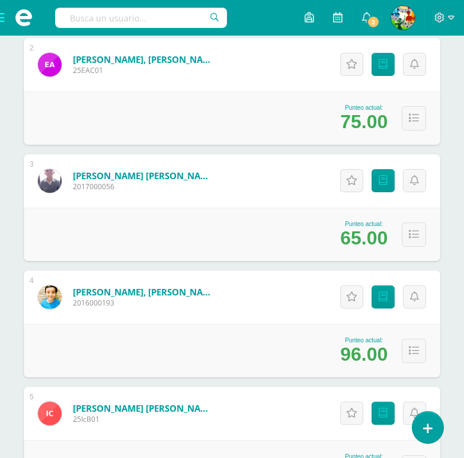
click at [311, 246] on div "Punteo actual: 65.00" at bounding box center [232, 233] width 417 height 53
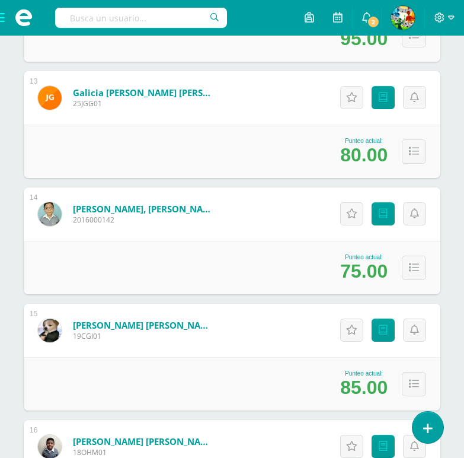
scroll to position [1660, 0]
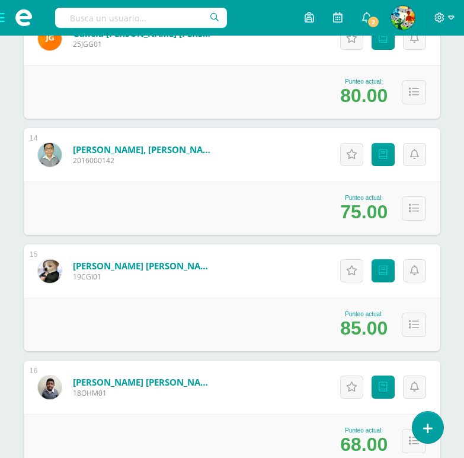
click at [306, 425] on div "Punteo actual: 68.00" at bounding box center [232, 440] width 417 height 53
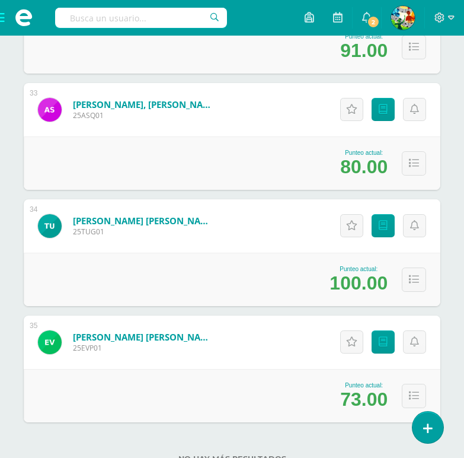
scroll to position [3956, 0]
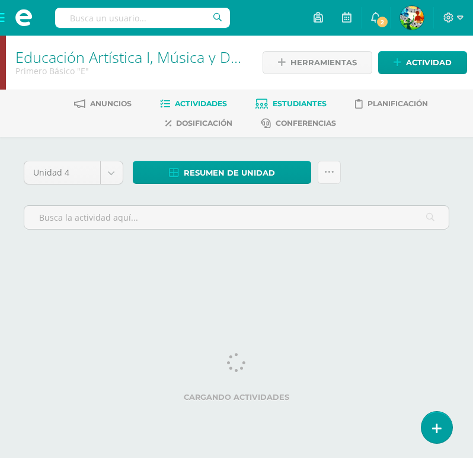
click at [307, 100] on span "Estudiantes" at bounding box center [300, 103] width 54 height 9
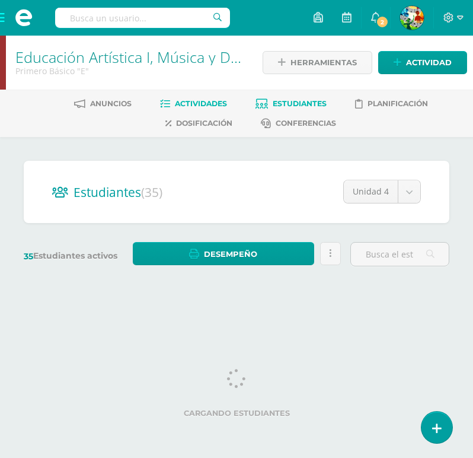
click at [186, 98] on link "Actividades" at bounding box center [193, 103] width 67 height 19
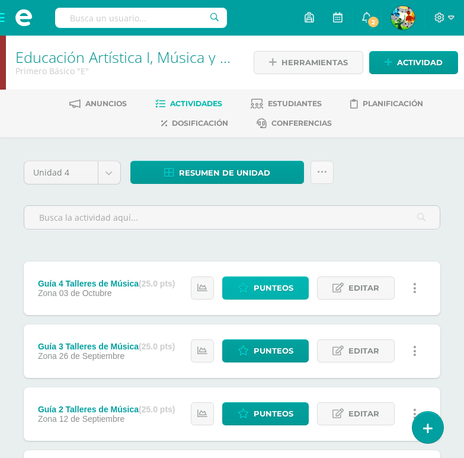
click at [258, 286] on span "Punteos" at bounding box center [274, 288] width 40 height 22
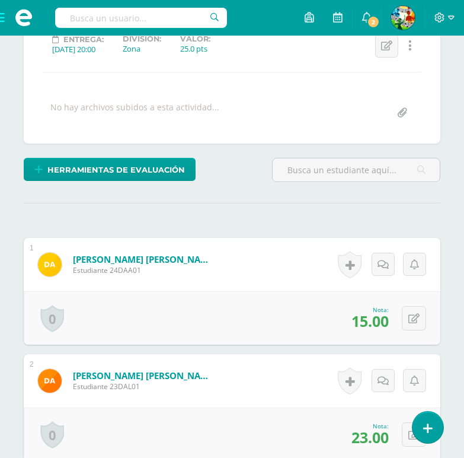
scroll to position [253, 0]
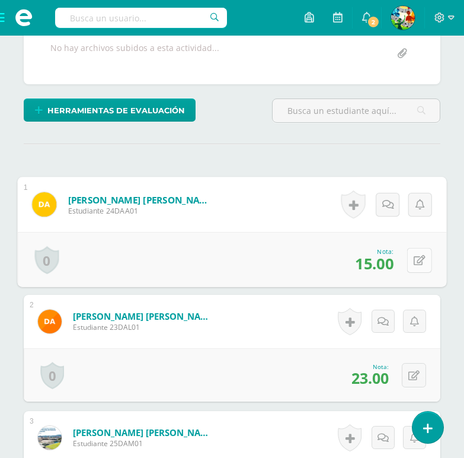
click at [409, 272] on button at bounding box center [419, 259] width 25 height 25
type input "20"
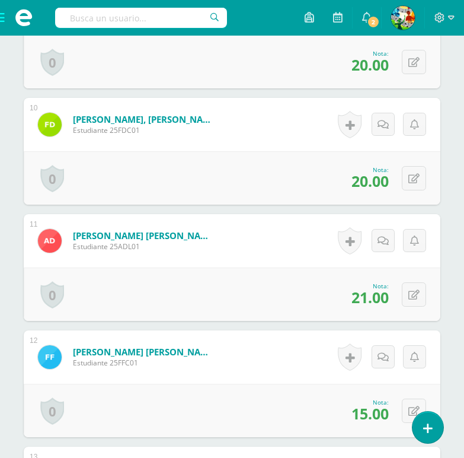
scroll to position [1439, 0]
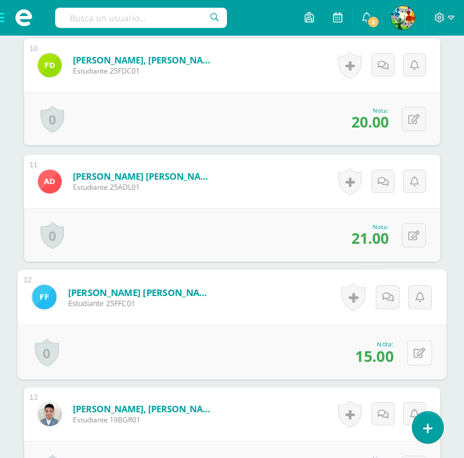
click at [412, 365] on button at bounding box center [419, 352] width 25 height 25
type input "20"
click at [258, 322] on form "[PERSON_NAME] [PERSON_NAME] Estudiante 25FFC01 Nota 20 0 [GEOGRAPHIC_DATA] Logr…" at bounding box center [231, 296] width 429 height 55
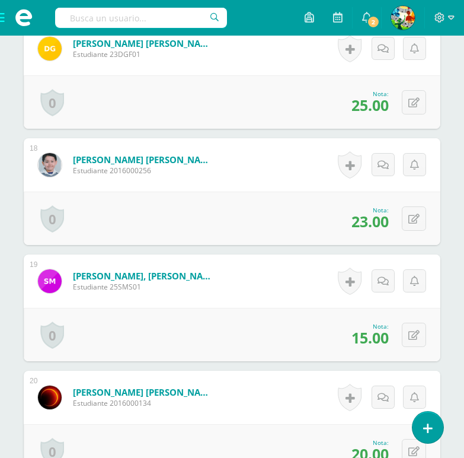
scroll to position [2328, 0]
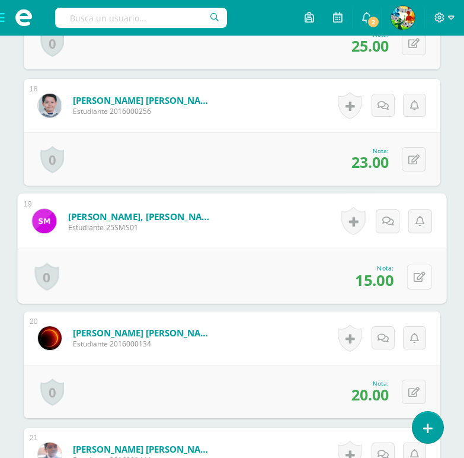
click at [416, 282] on icon at bounding box center [420, 276] width 12 height 10
click at [235, 304] on div "Nota 0" at bounding box center [231, 275] width 429 height 55
click at [411, 289] on button at bounding box center [419, 276] width 25 height 25
type input "20"
click at [205, 296] on div "Nota 20" at bounding box center [231, 275] width 429 height 55
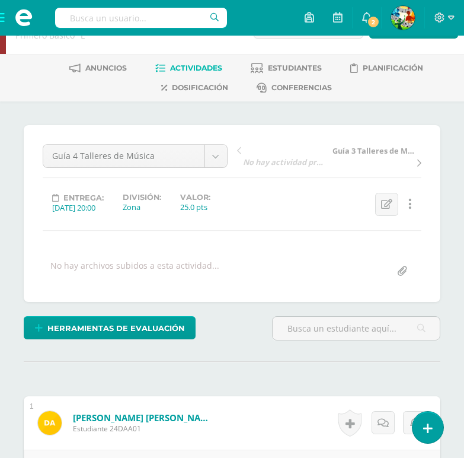
scroll to position [0, 0]
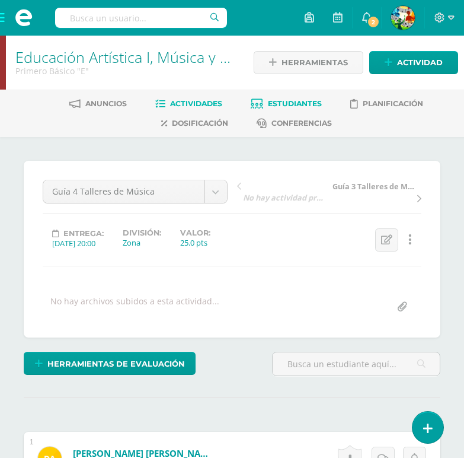
click at [287, 106] on span "Estudiantes" at bounding box center [295, 103] width 54 height 9
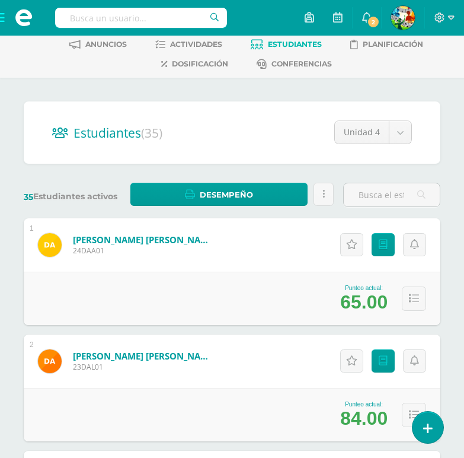
scroll to position [119, 0]
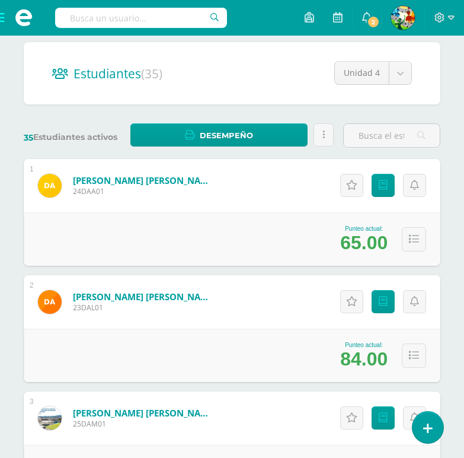
click at [297, 235] on div "Punteo actual: 65.00" at bounding box center [232, 238] width 417 height 53
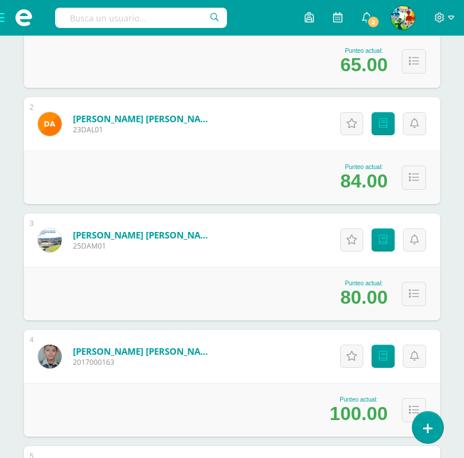
scroll to position [415, 0]
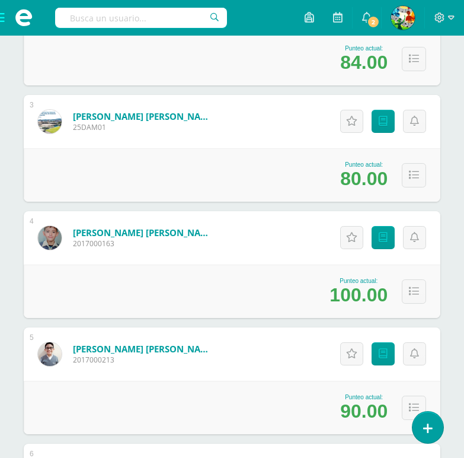
click at [279, 286] on div "Punteo actual: 100.00" at bounding box center [232, 290] width 417 height 53
click at [274, 404] on div "Punteo actual: 90.00" at bounding box center [232, 407] width 417 height 53
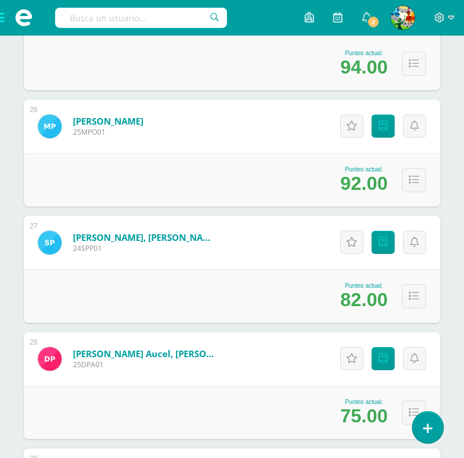
scroll to position [3201, 0]
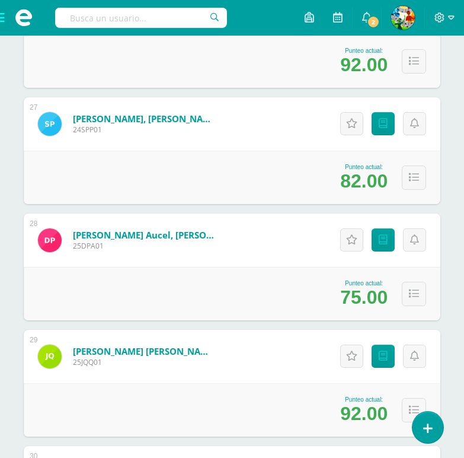
click at [183, 277] on div "Punteo actual: 75.00" at bounding box center [232, 293] width 417 height 53
click at [268, 286] on div "Punteo actual: 75.00" at bounding box center [232, 293] width 417 height 53
click at [275, 273] on div "Punteo actual: 75.00" at bounding box center [232, 293] width 417 height 53
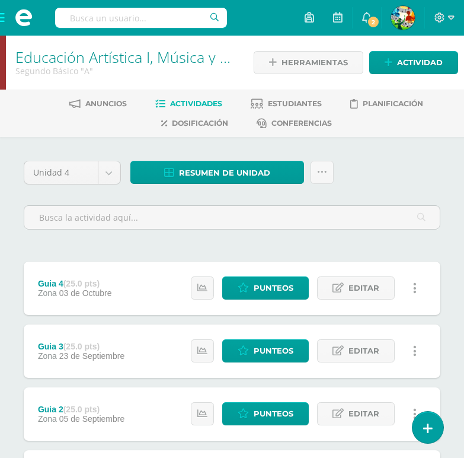
scroll to position [59, 0]
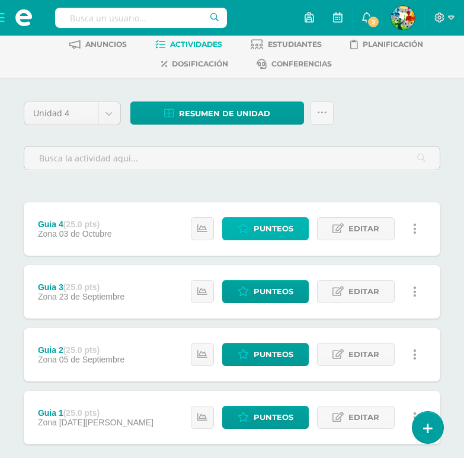
click at [282, 228] on span "Punteos" at bounding box center [274, 229] width 40 height 22
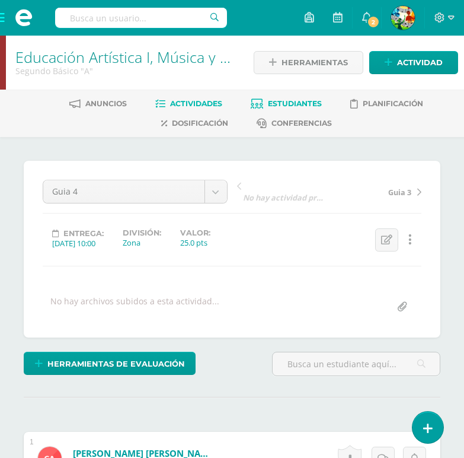
click at [307, 105] on span "Estudiantes" at bounding box center [295, 103] width 54 height 9
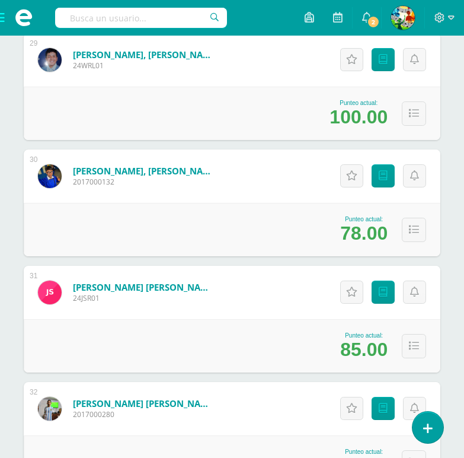
scroll to position [3557, 0]
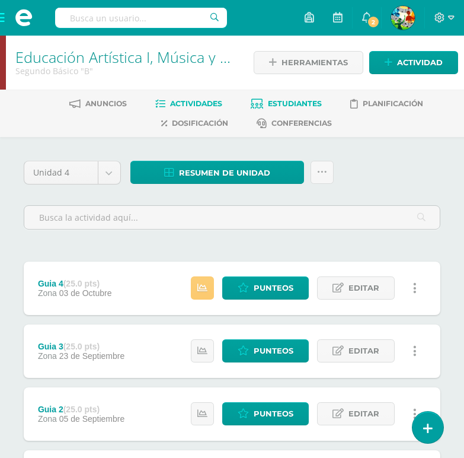
click at [305, 102] on span "Estudiantes" at bounding box center [295, 103] width 54 height 9
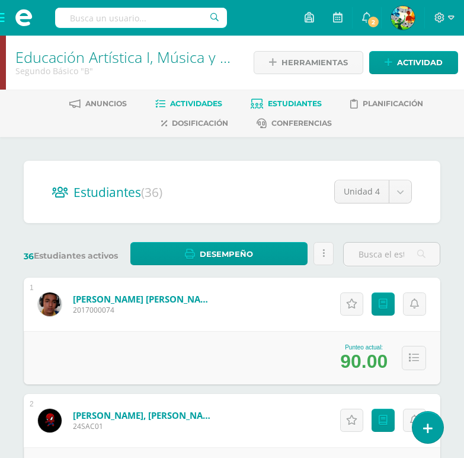
click at [181, 103] on span "Actividades" at bounding box center [196, 103] width 52 height 9
click at [161, 107] on icon at bounding box center [160, 104] width 10 height 10
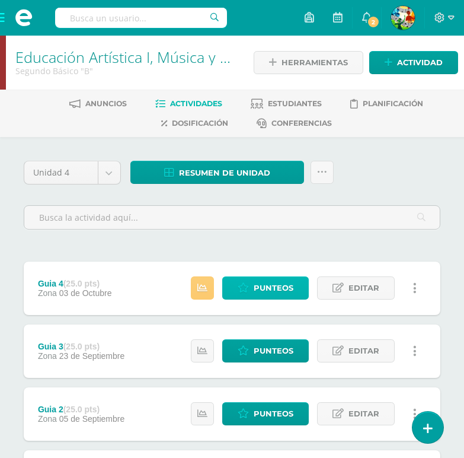
click at [300, 282] on link "Punteos" at bounding box center [265, 287] width 87 height 23
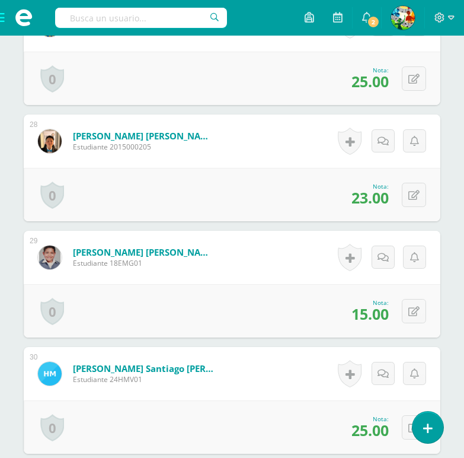
scroll to position [3513, 0]
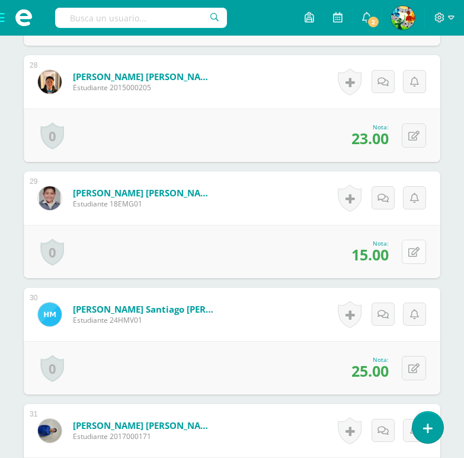
click at [408, 264] on button at bounding box center [414, 251] width 24 height 24
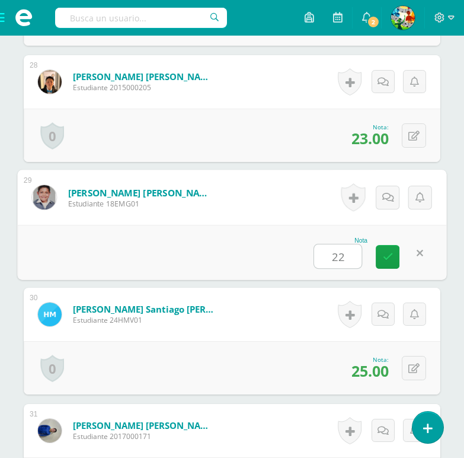
type input "22"
click at [177, 252] on div "Nota 22" at bounding box center [231, 252] width 429 height 55
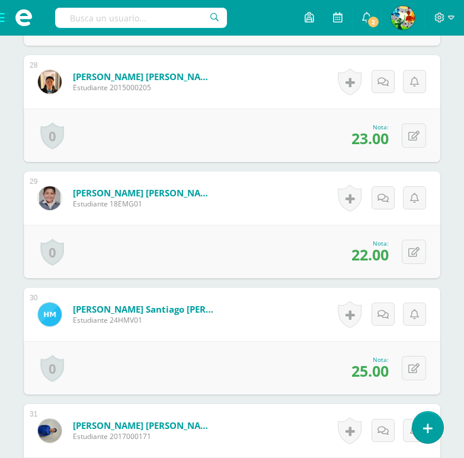
click at [193, 245] on div "0 [GEOGRAPHIC_DATA] Logros obtenidos Aún no hay logros agregados Nota: 22.00" at bounding box center [232, 251] width 417 height 53
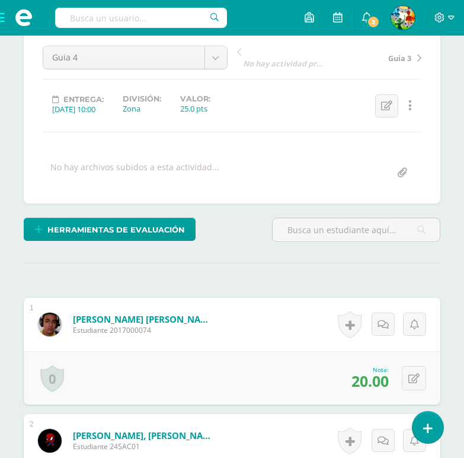
scroll to position [0, 0]
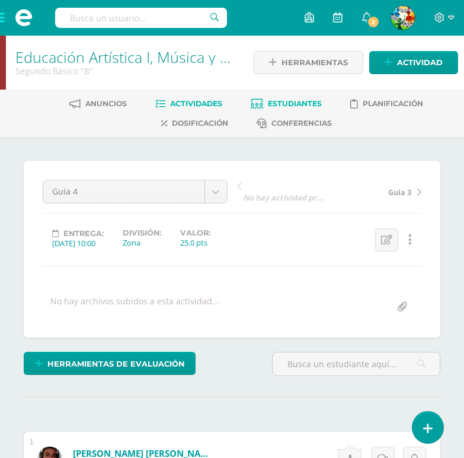
click at [298, 96] on link "Estudiantes" at bounding box center [286, 103] width 71 height 19
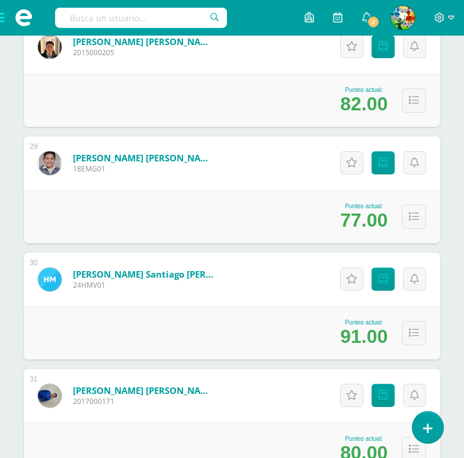
scroll to position [3454, 0]
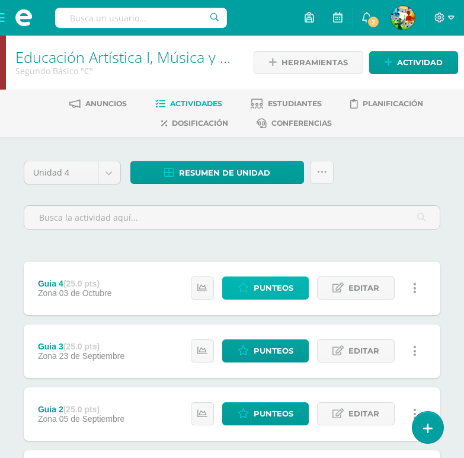
click at [280, 288] on span "Punteos" at bounding box center [274, 288] width 40 height 22
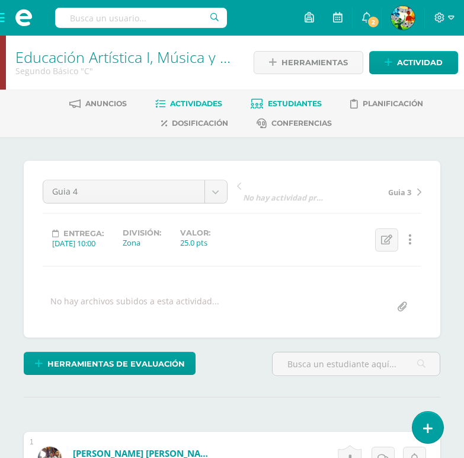
click at [298, 102] on span "Estudiantes" at bounding box center [295, 103] width 54 height 9
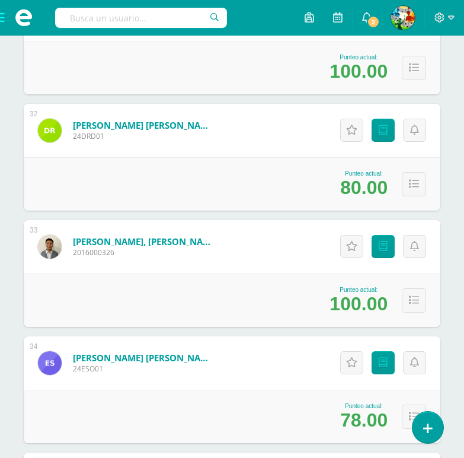
scroll to position [3598, 0]
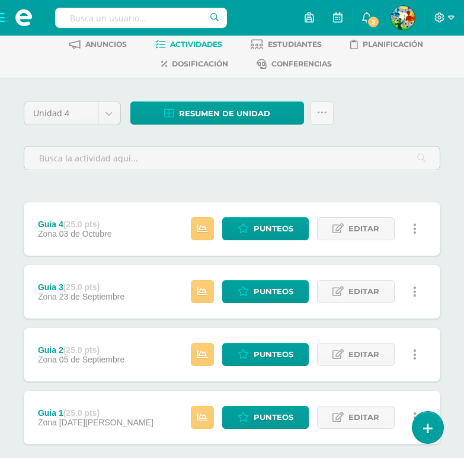
scroll to position [119, 0]
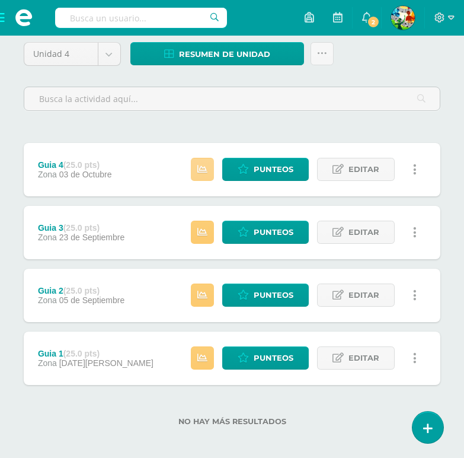
click at [201, 168] on icon at bounding box center [202, 169] width 10 height 10
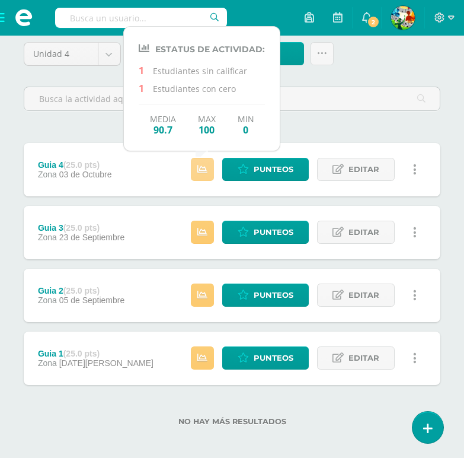
click at [201, 168] on icon at bounding box center [202, 169] width 10 height 10
click at [212, 231] on link at bounding box center [202, 232] width 23 height 23
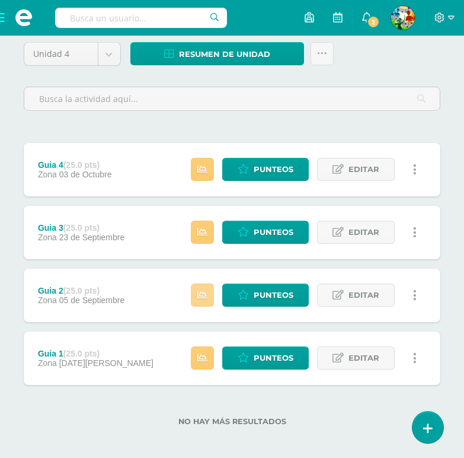
click at [202, 296] on icon at bounding box center [202, 295] width 10 height 10
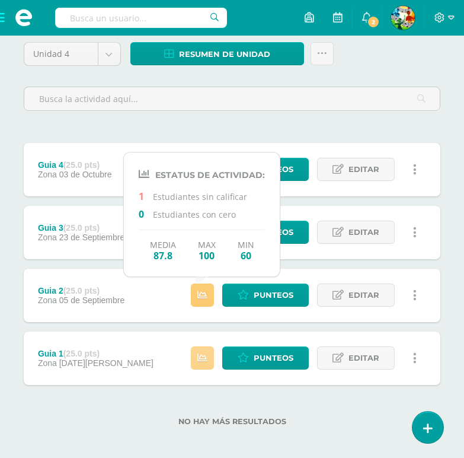
click at [202, 356] on icon at bounding box center [202, 358] width 10 height 10
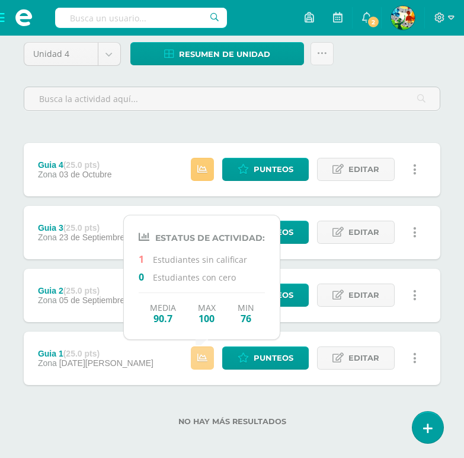
click at [202, 356] on icon at bounding box center [202, 358] width 10 height 10
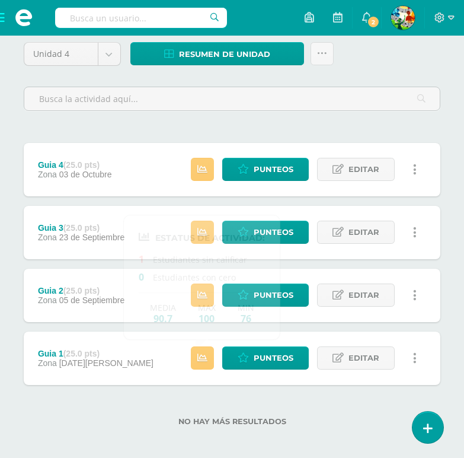
click at [359, 122] on div "Unidad 4 Unidad 1 Unidad 2 Unidad 3 Unidad 4 Resumen de unidad Descargar como H…" at bounding box center [232, 241] width 426 height 398
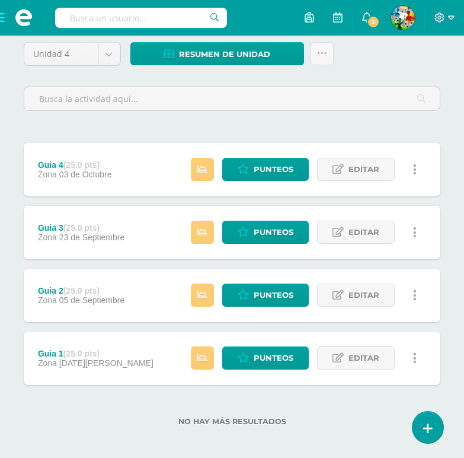
scroll to position [0, 0]
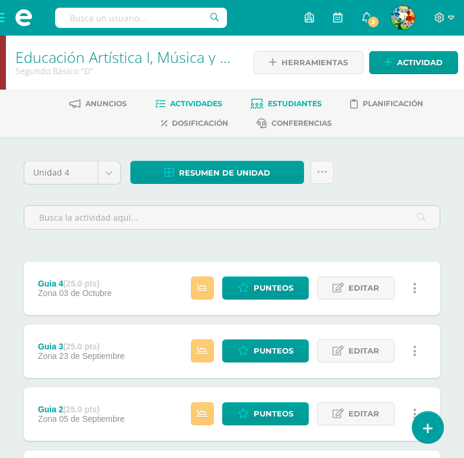
click at [299, 105] on span "Estudiantes" at bounding box center [295, 103] width 54 height 9
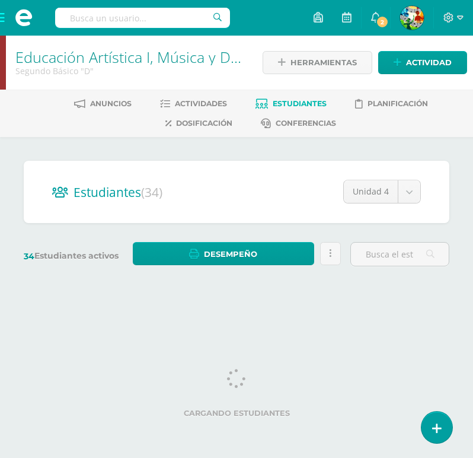
click at [458, 231] on div "Estudiantes (34) Unidad 4 Unidad 4 Unidad 3 Unidad 2 Unidad 1 34 Estudiantes ac…" at bounding box center [236, 219] width 473 height 164
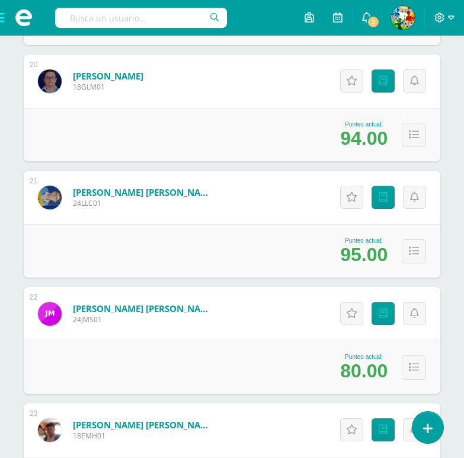
scroll to position [2490, 0]
